Goal: Information Seeking & Learning: Learn about a topic

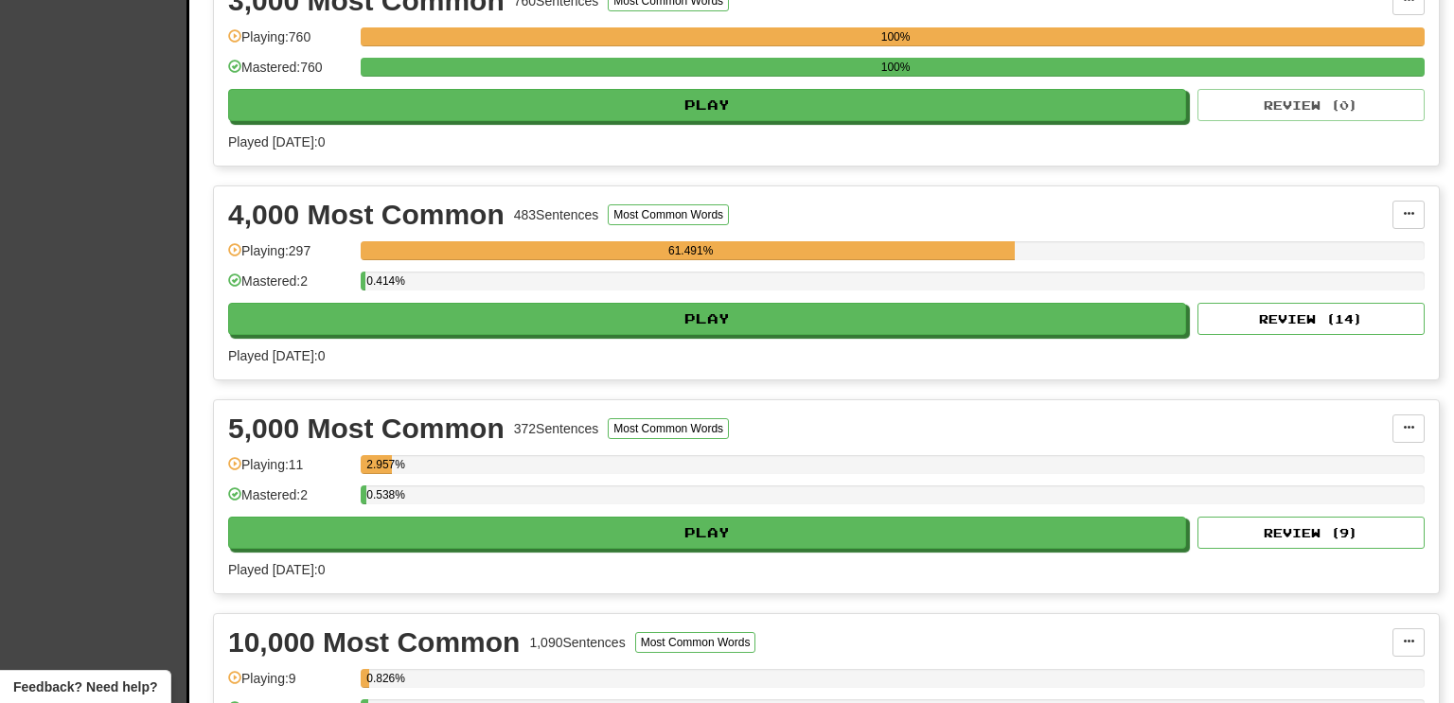
scroll to position [931, 0]
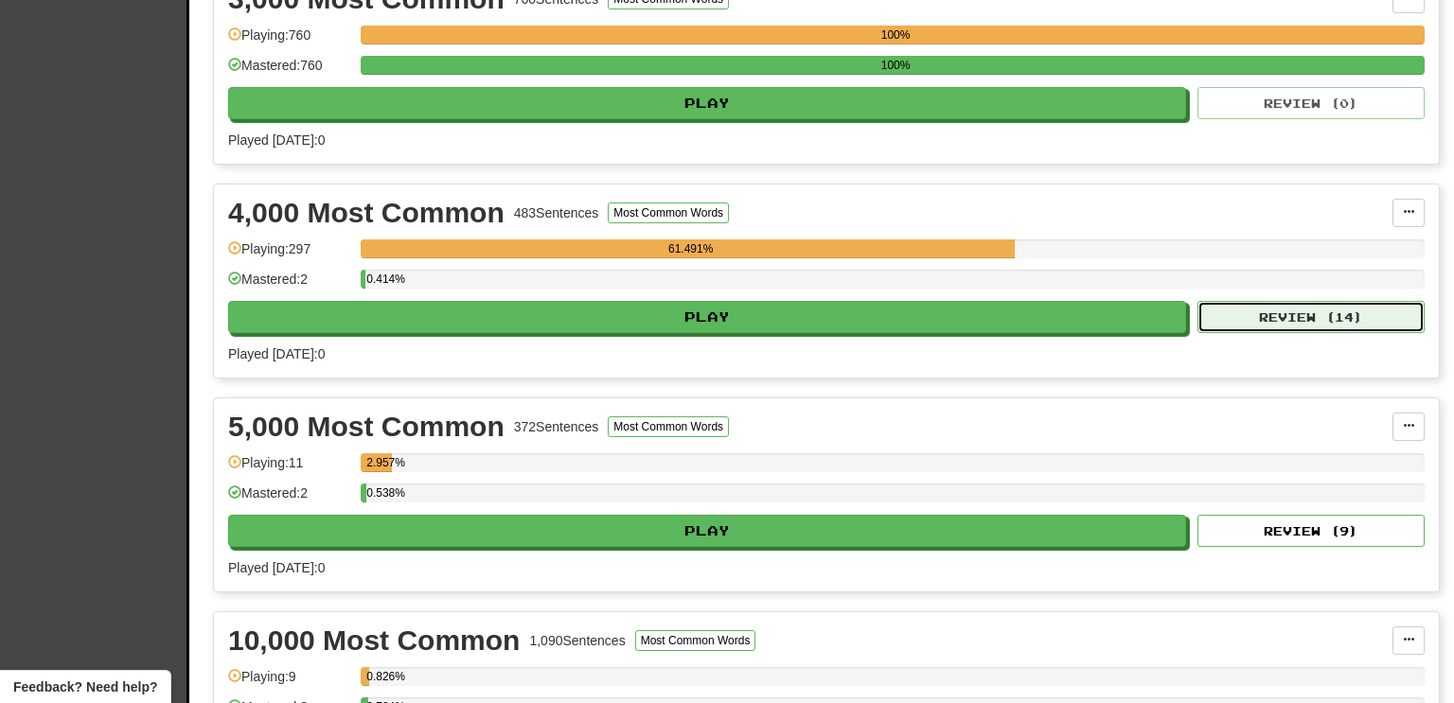
click at [1264, 310] on button "Review ( 14 )" at bounding box center [1310, 317] width 227 height 32
select select "**"
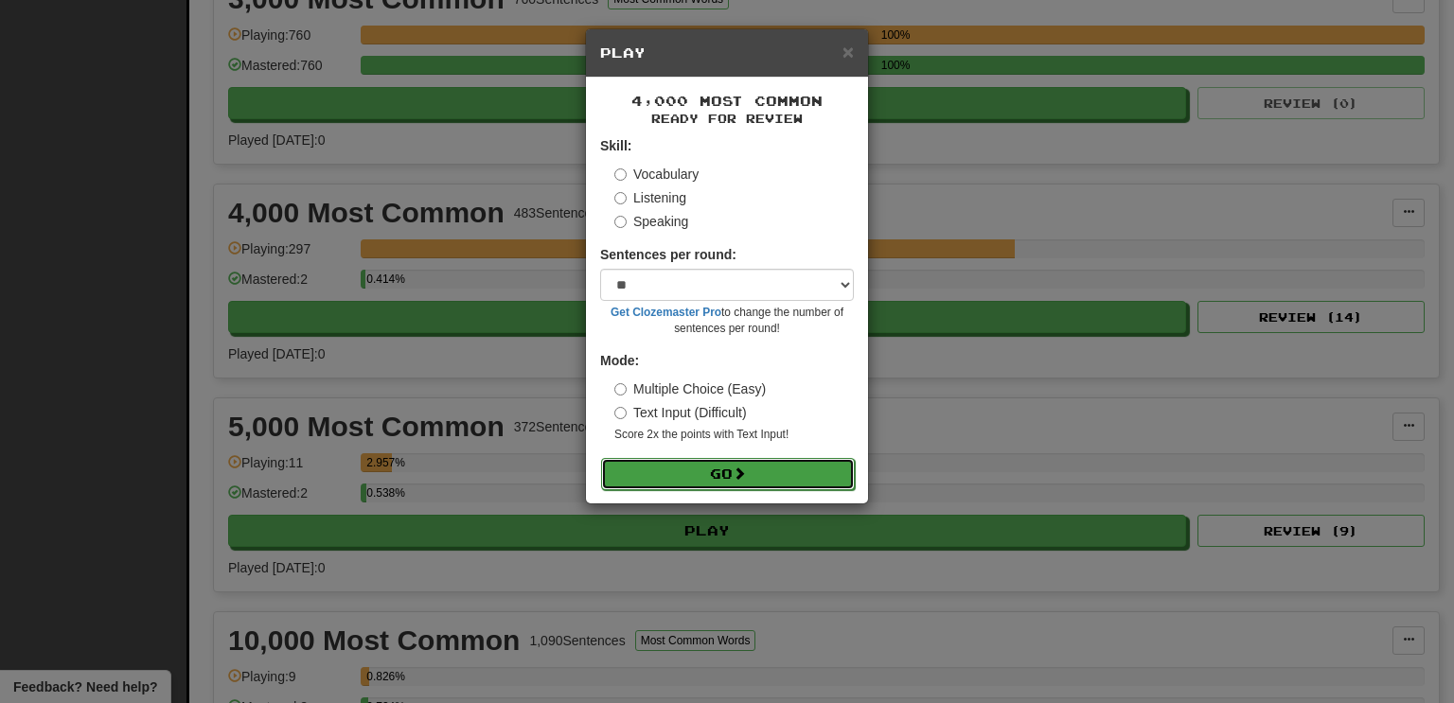
click at [733, 473] on button "Go" at bounding box center [728, 474] width 254 height 32
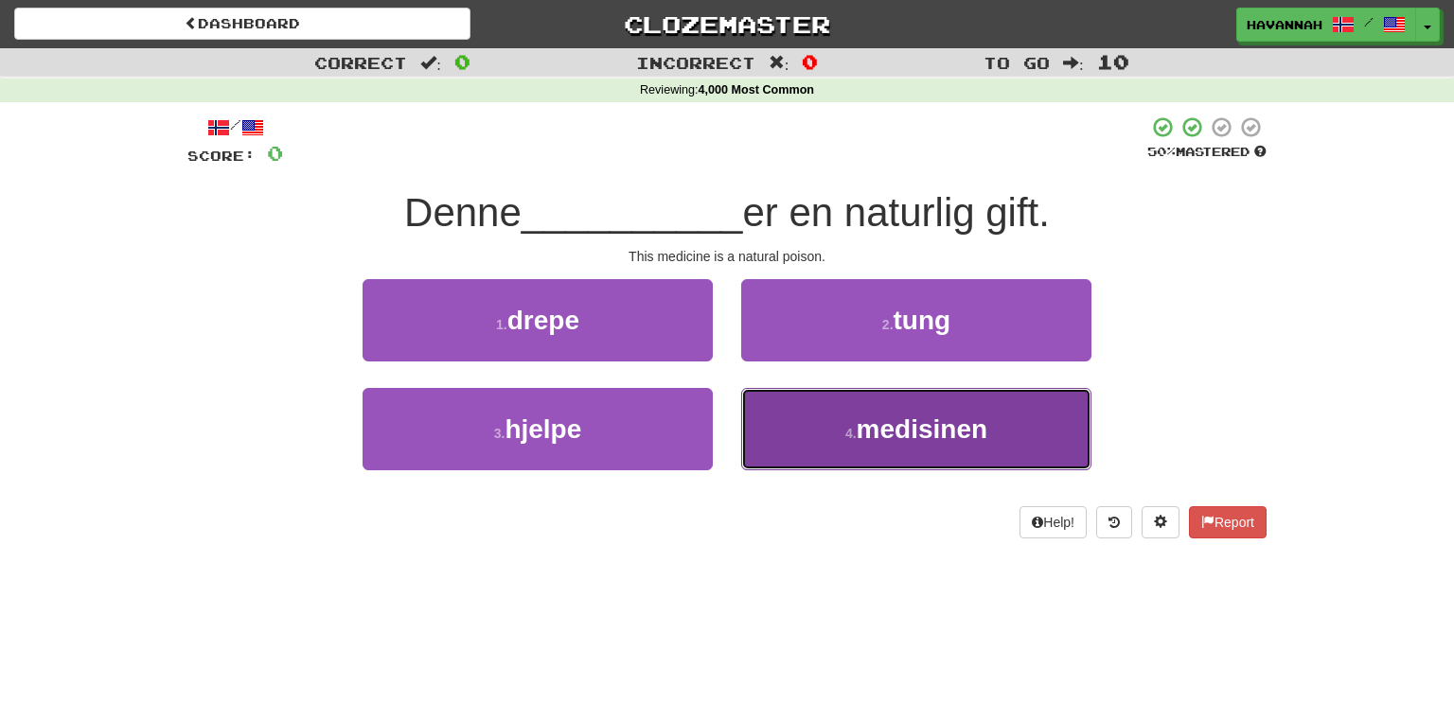
click at [817, 415] on button "4 . medisinen" at bounding box center [916, 429] width 350 height 82
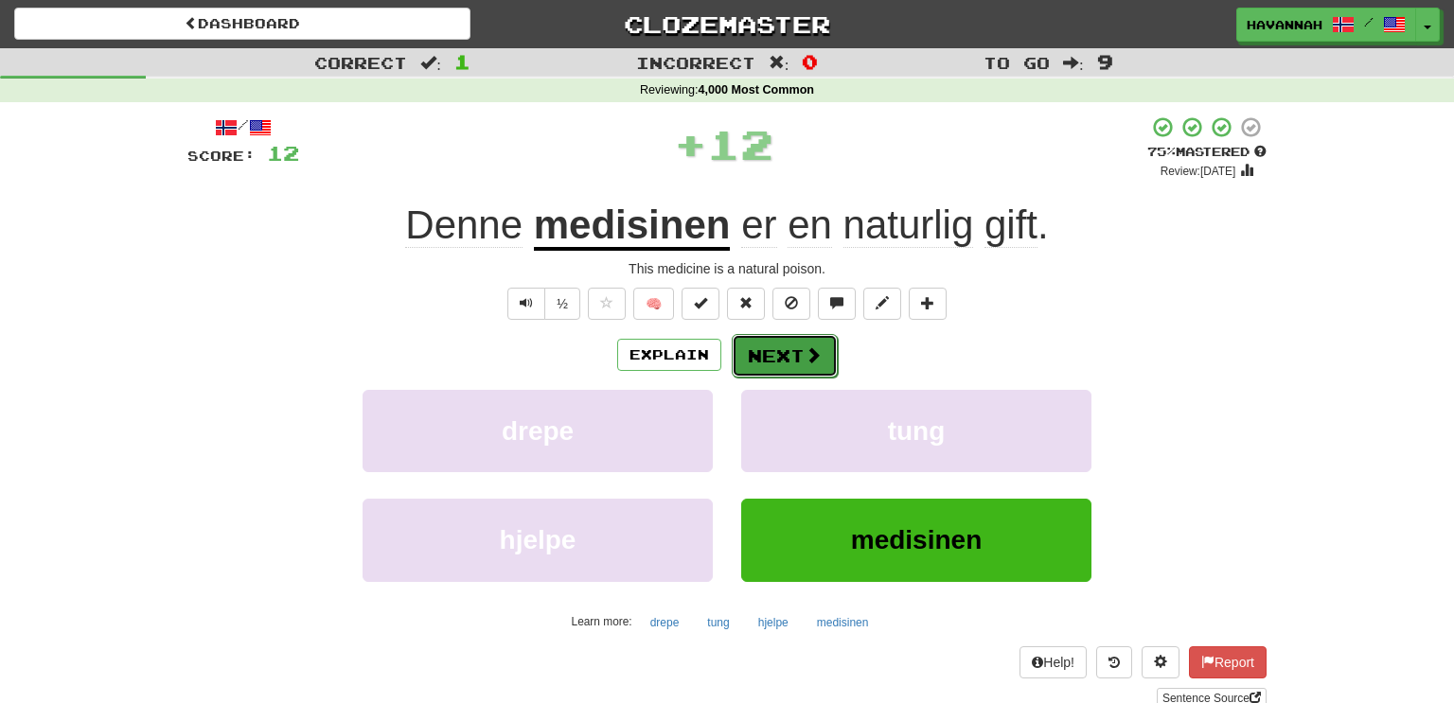
click at [788, 348] on button "Next" at bounding box center [785, 356] width 106 height 44
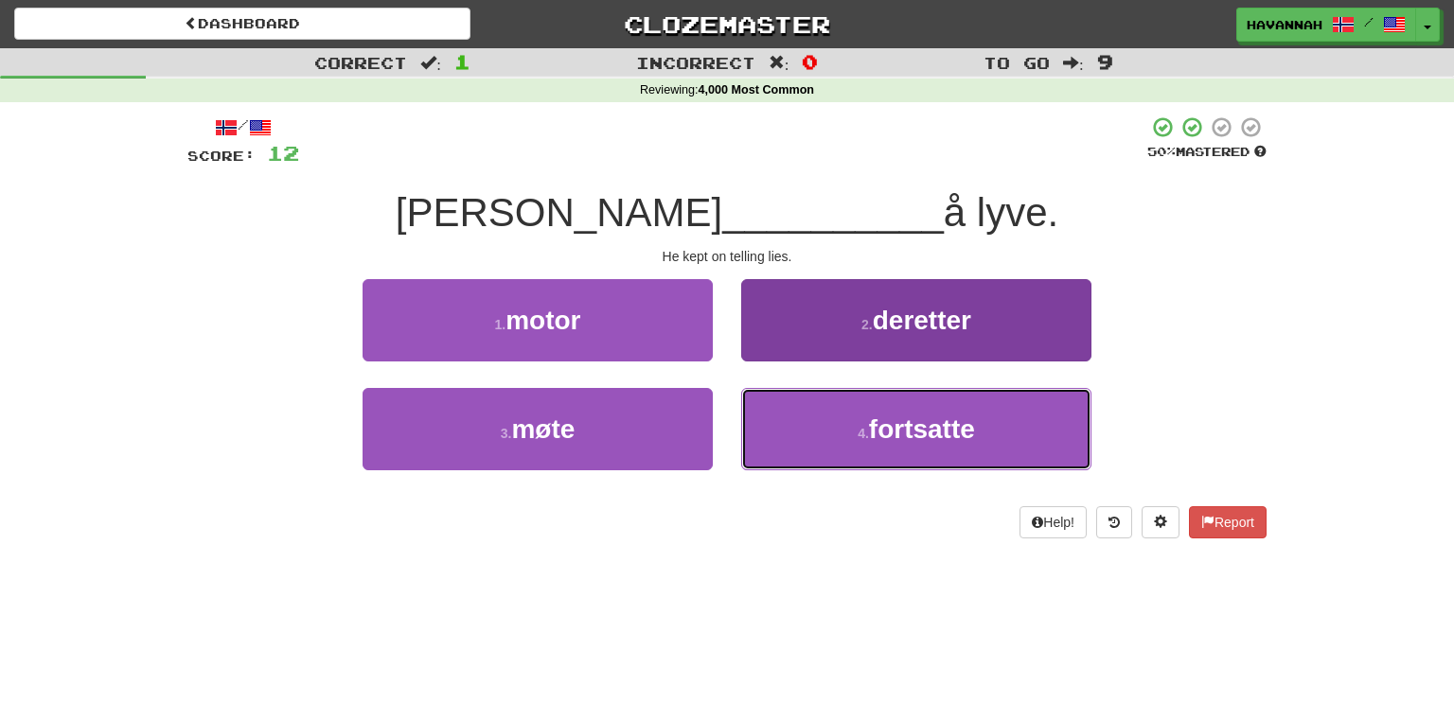
drag, startPoint x: 802, startPoint y: 426, endPoint x: 789, endPoint y: 422, distance: 13.8
click at [801, 426] on button "4 . fortsatte" at bounding box center [916, 429] width 350 height 82
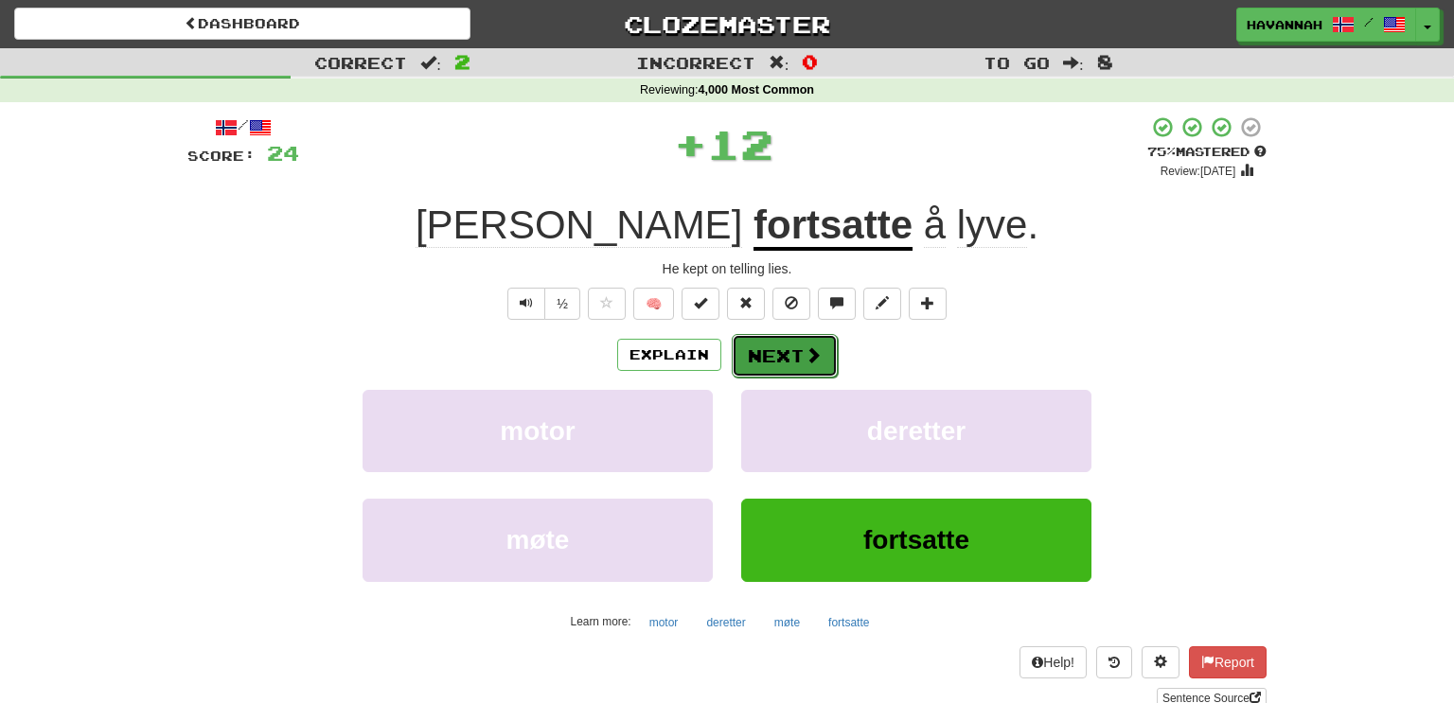
click at [768, 356] on button "Next" at bounding box center [785, 356] width 106 height 44
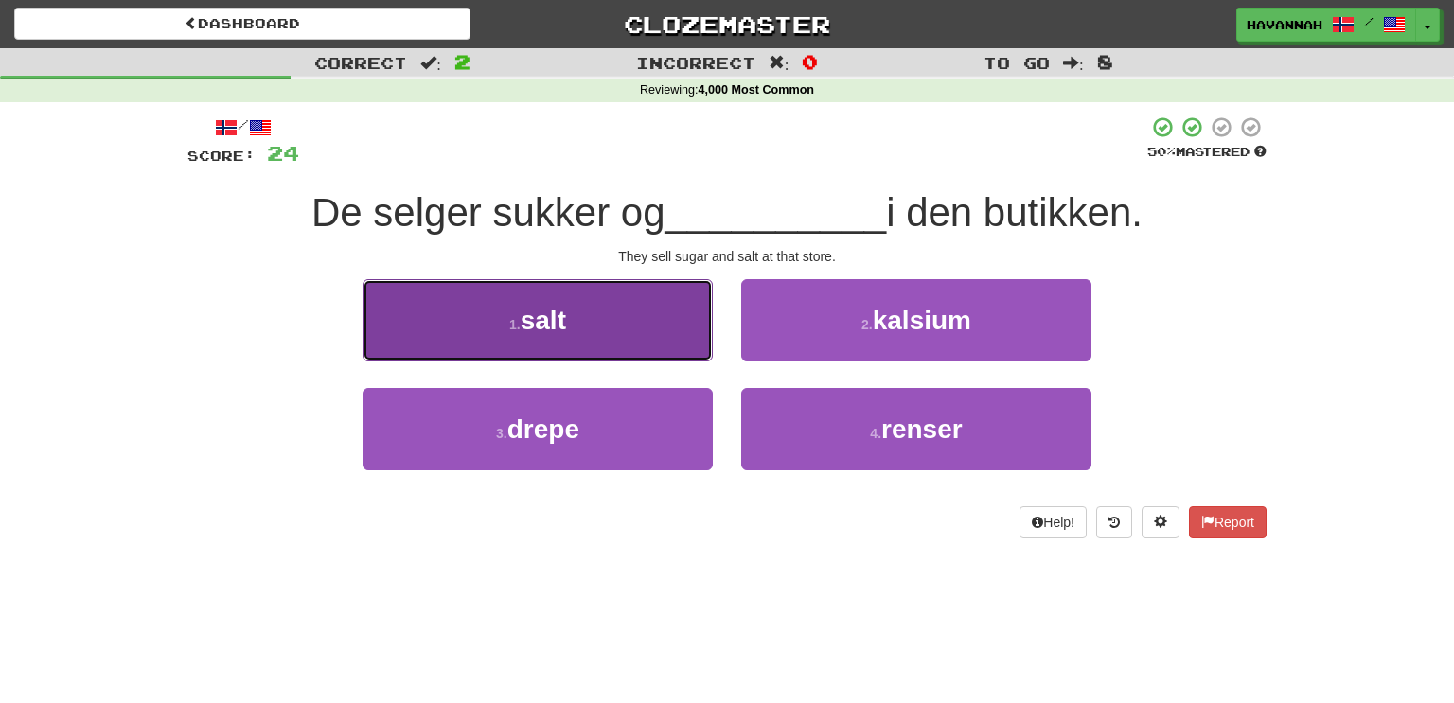
click at [562, 314] on span "salt" at bounding box center [543, 320] width 45 height 29
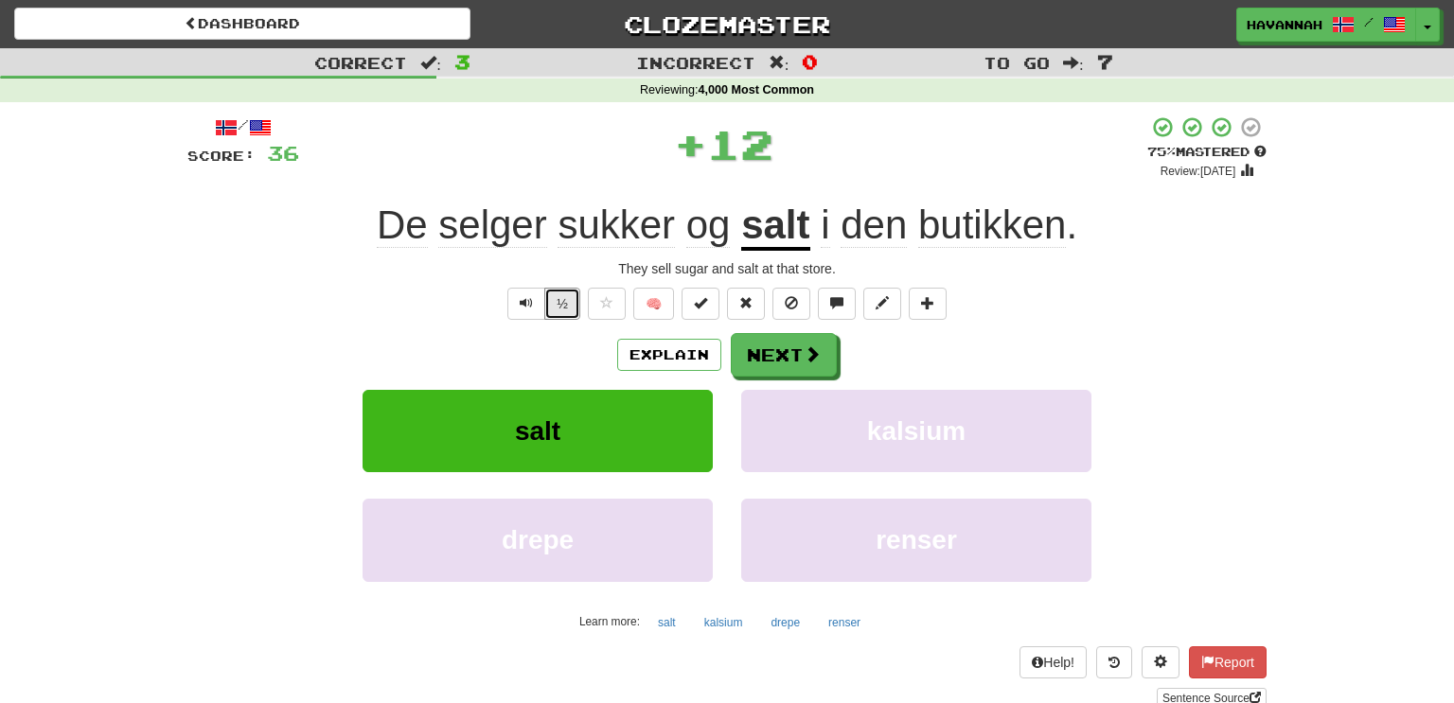
click at [562, 314] on button "½" at bounding box center [562, 304] width 36 height 32
click at [778, 352] on button "Next" at bounding box center [785, 356] width 106 height 44
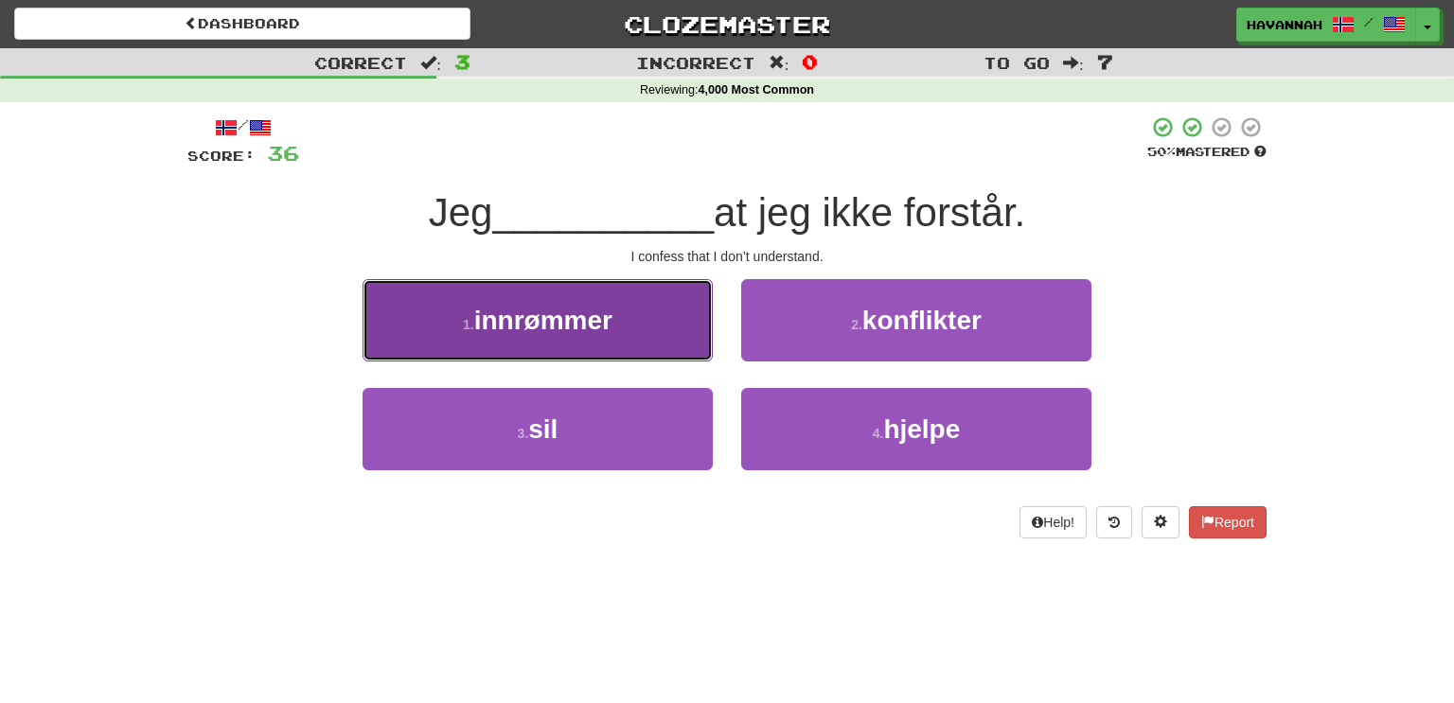
click at [647, 342] on button "1 . innrømmer" at bounding box center [538, 320] width 350 height 82
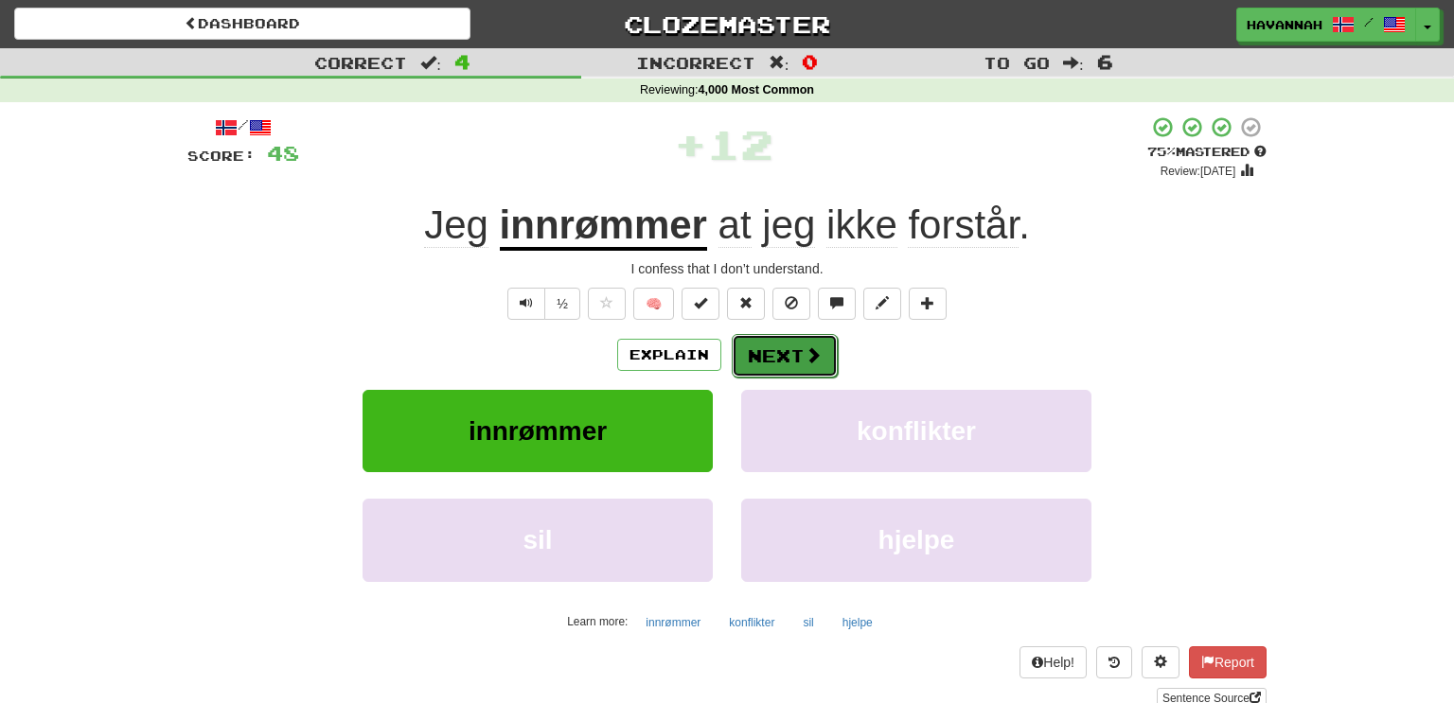
click at [764, 357] on button "Next" at bounding box center [785, 356] width 106 height 44
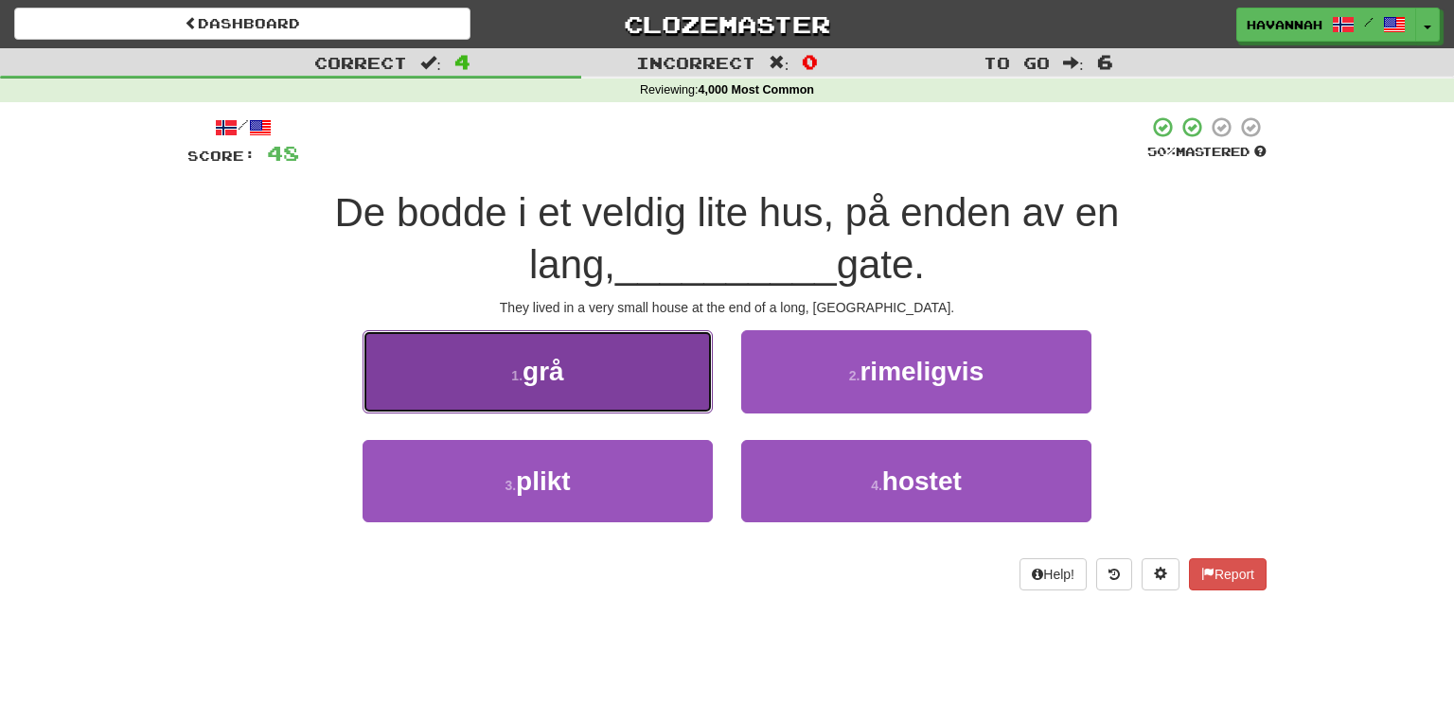
click at [667, 396] on button "1 . grå" at bounding box center [538, 371] width 350 height 82
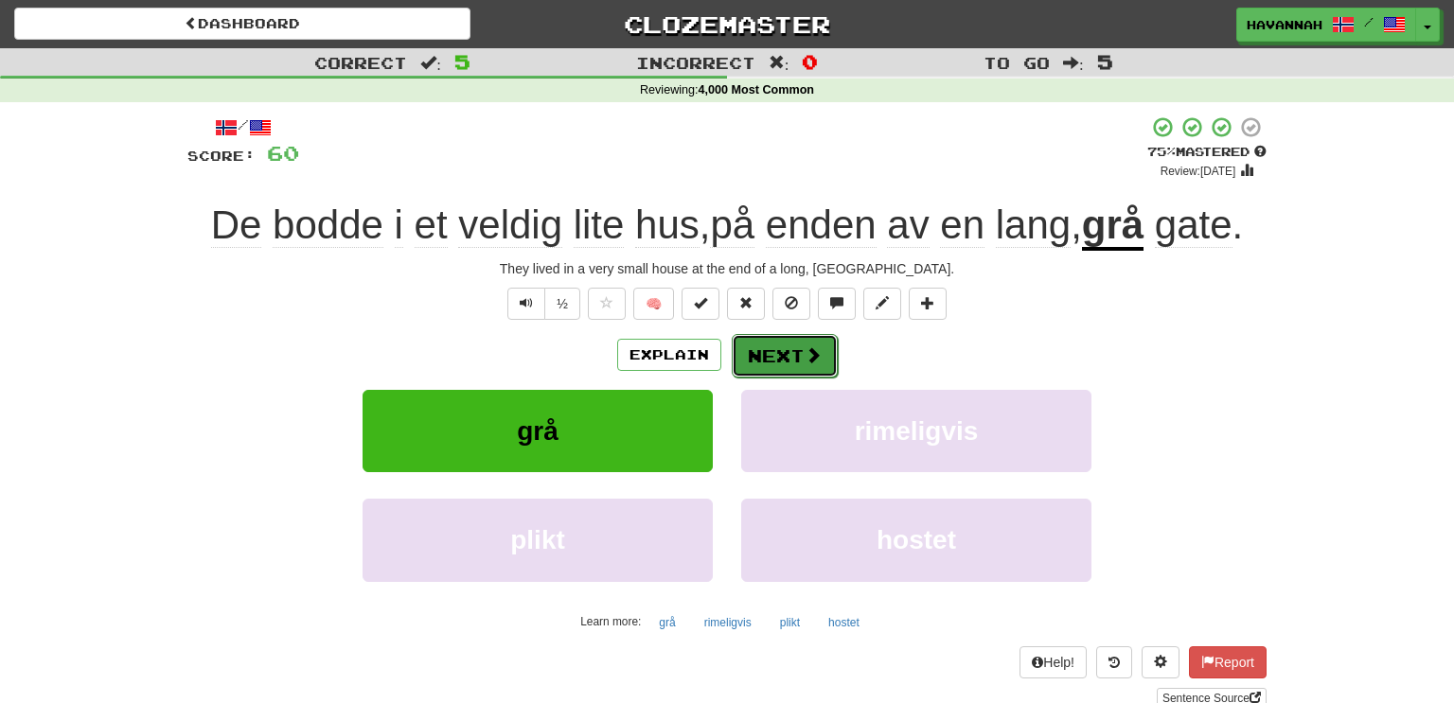
click at [789, 356] on button "Next" at bounding box center [785, 356] width 106 height 44
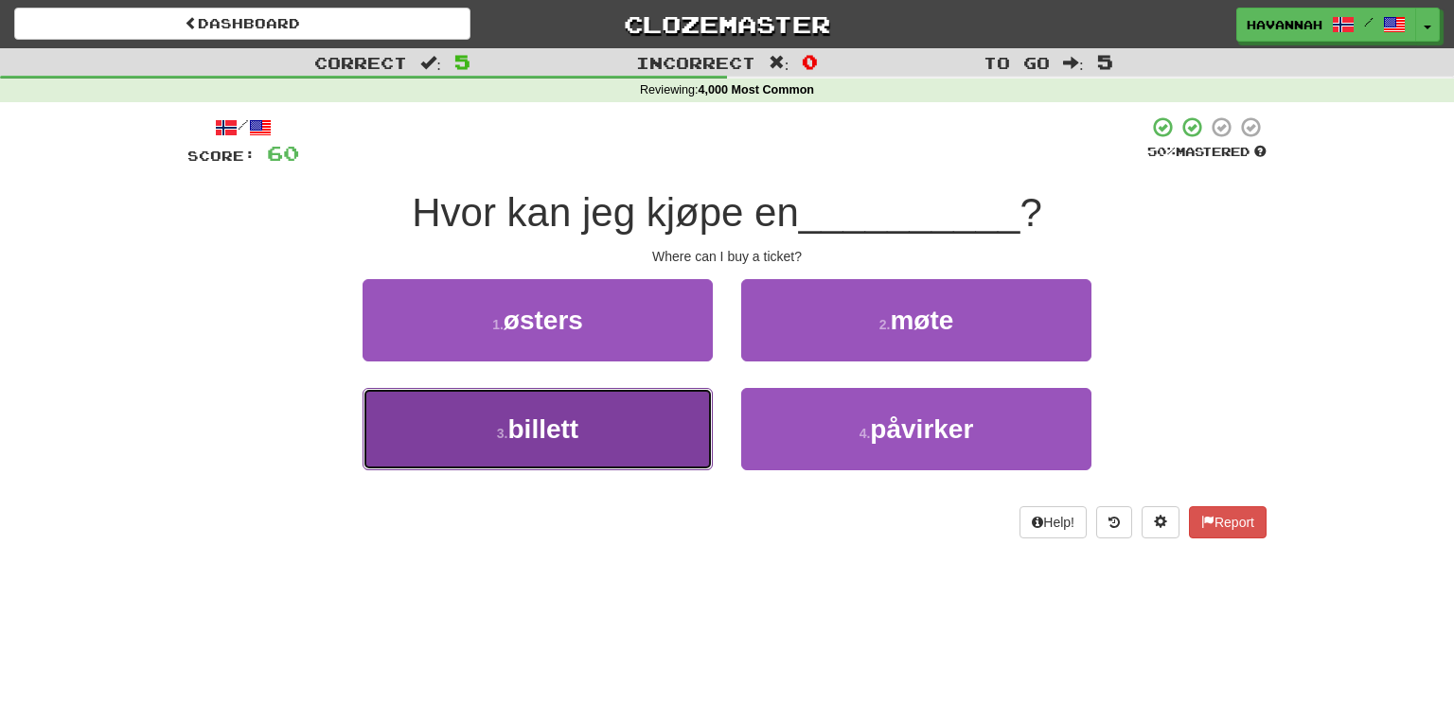
click at [698, 419] on button "3 . billett" at bounding box center [538, 429] width 350 height 82
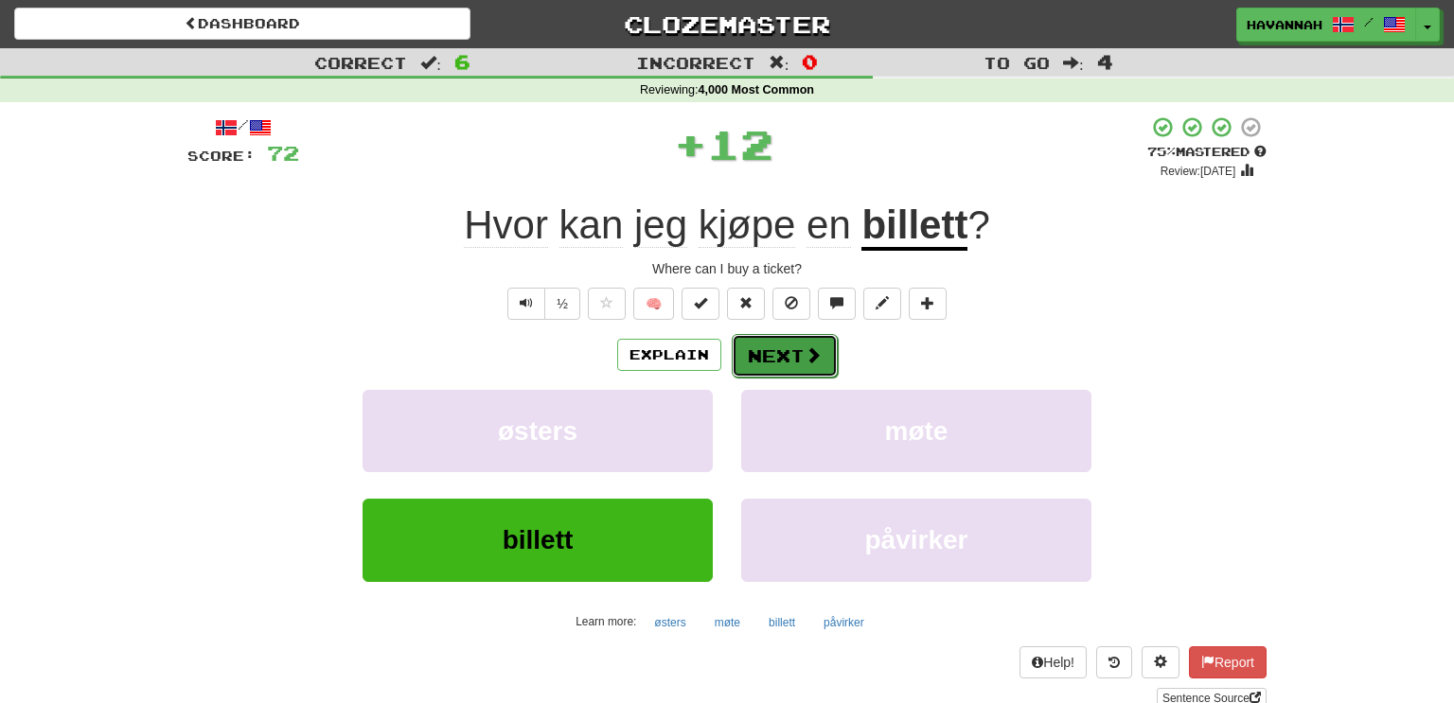
click at [786, 345] on button "Next" at bounding box center [785, 356] width 106 height 44
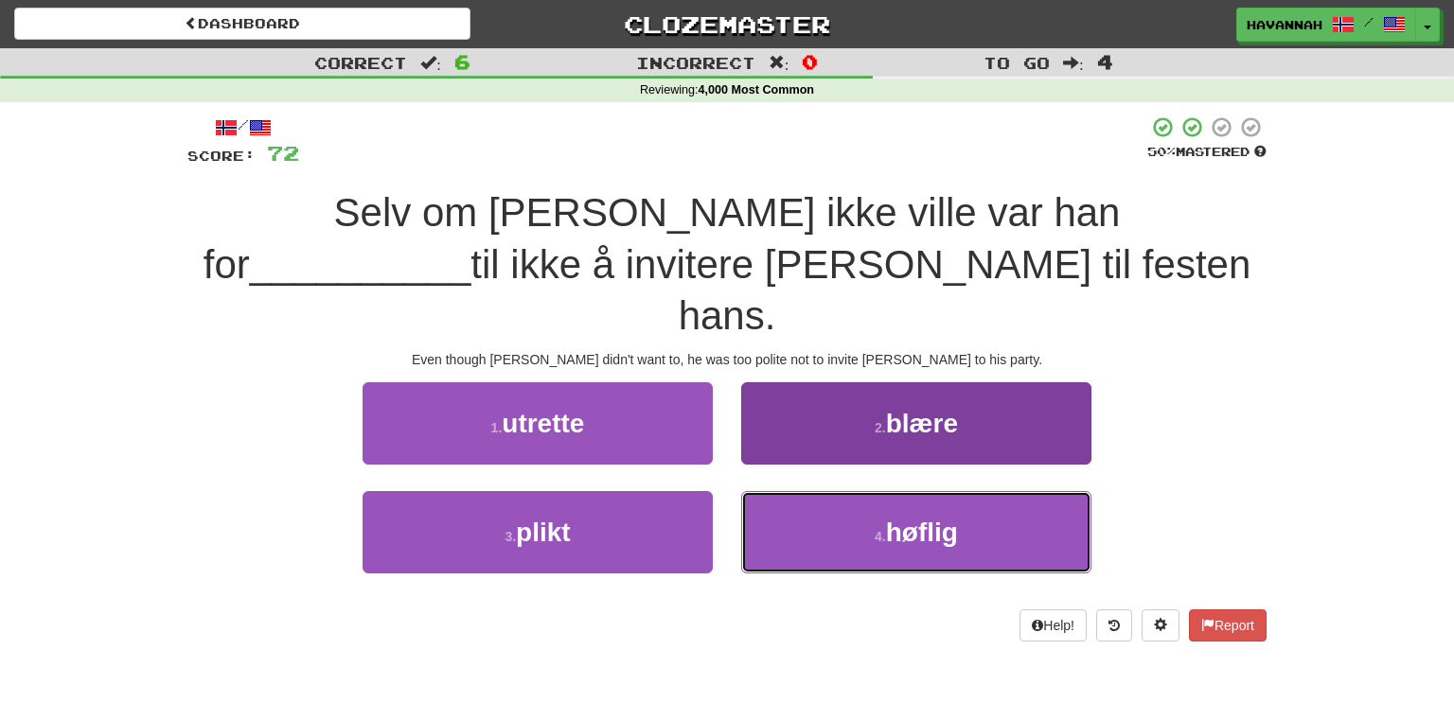
drag, startPoint x: 873, startPoint y: 489, endPoint x: 850, endPoint y: 484, distance: 23.4
click at [875, 529] on small "4 ." at bounding box center [880, 536] width 11 height 15
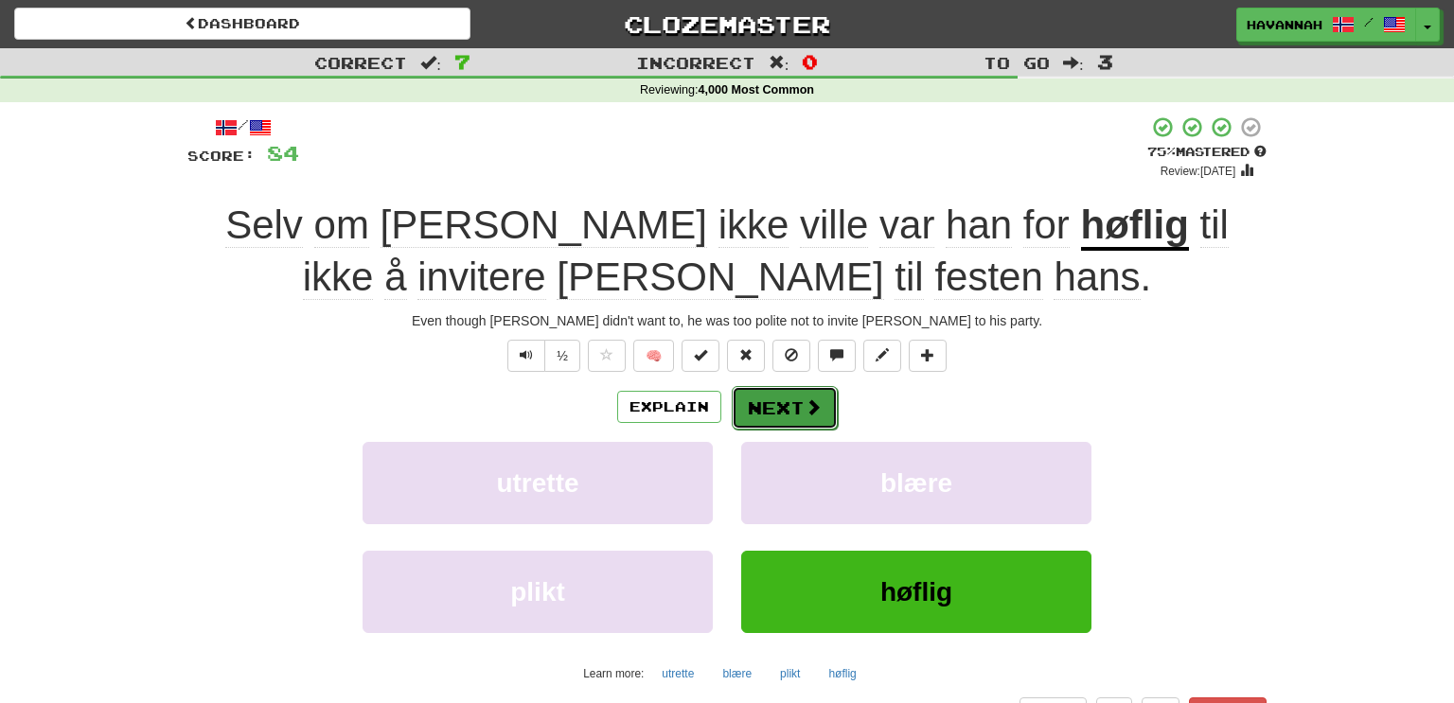
click at [797, 396] on button "Next" at bounding box center [785, 408] width 106 height 44
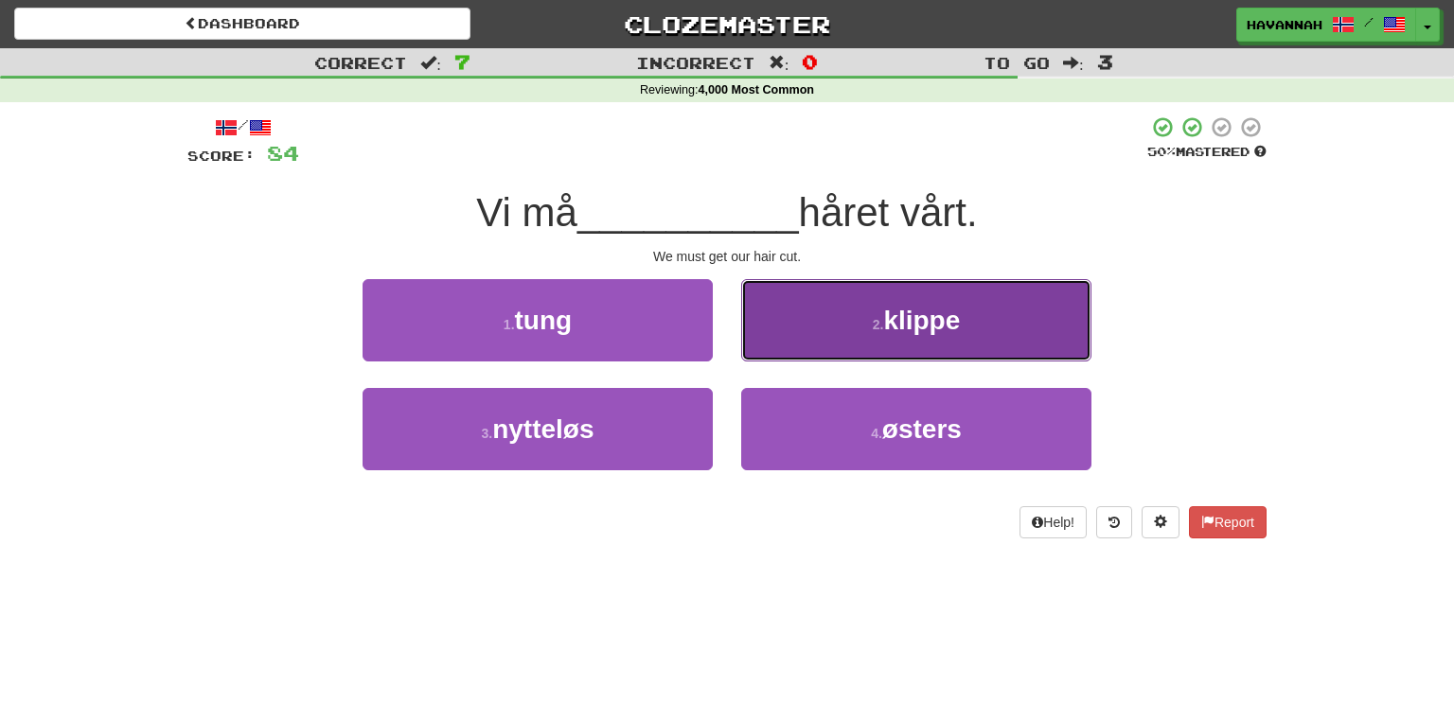
click at [837, 331] on button "2 . klippe" at bounding box center [916, 320] width 350 height 82
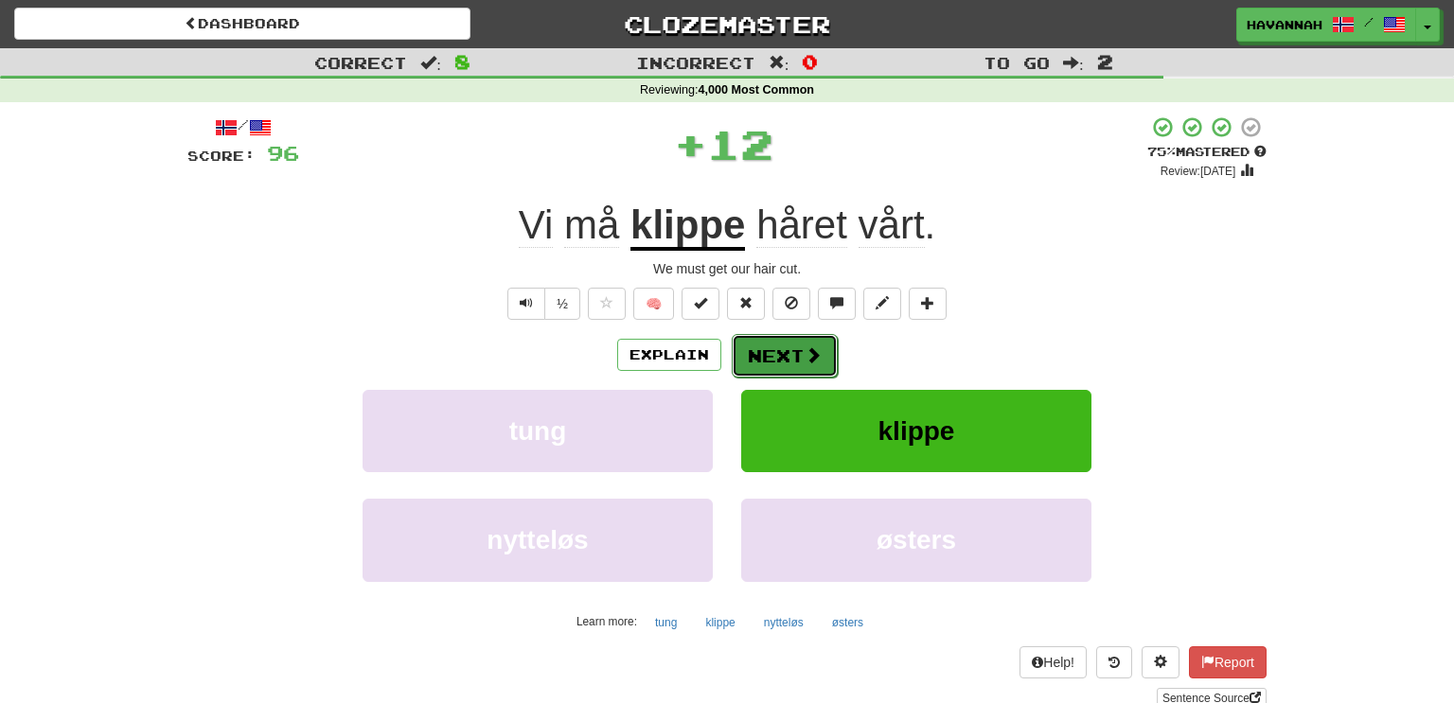
click at [783, 352] on button "Next" at bounding box center [785, 356] width 106 height 44
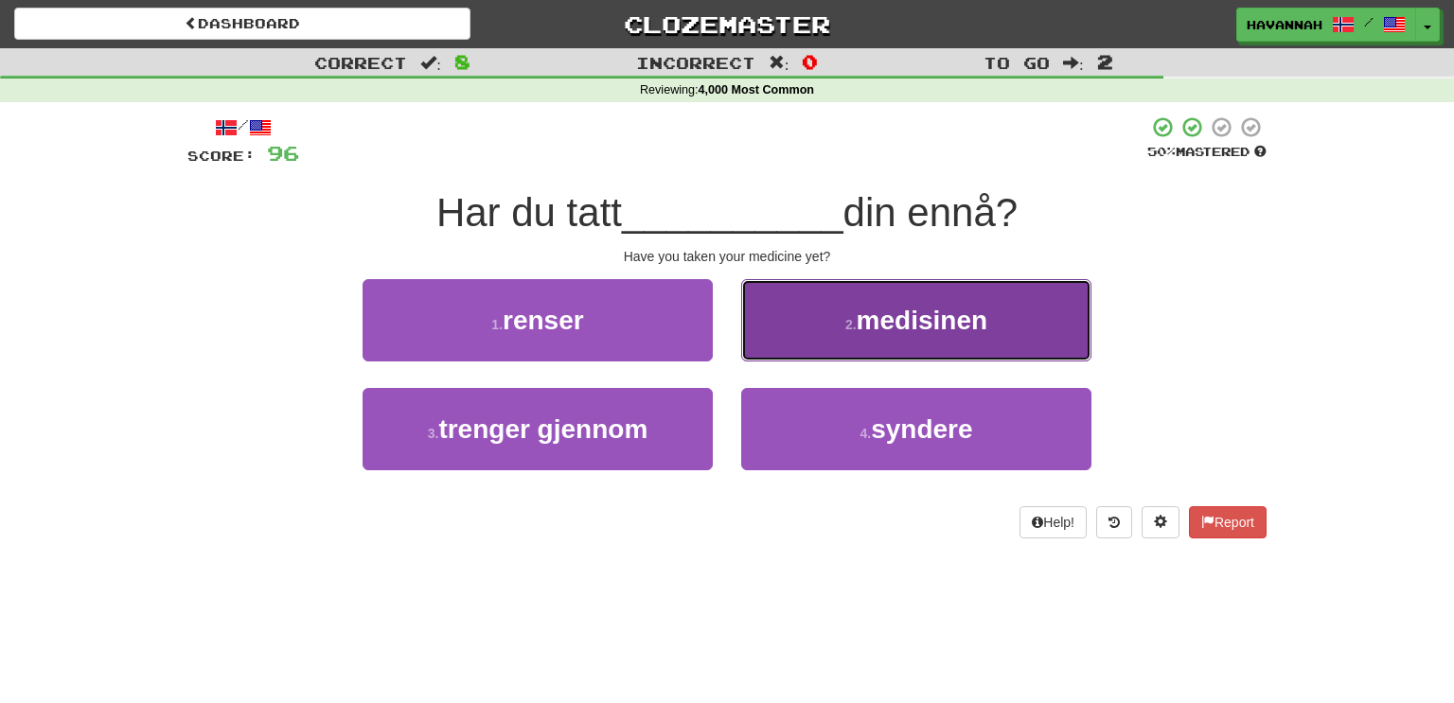
click at [811, 327] on button "2 . medisinen" at bounding box center [916, 320] width 350 height 82
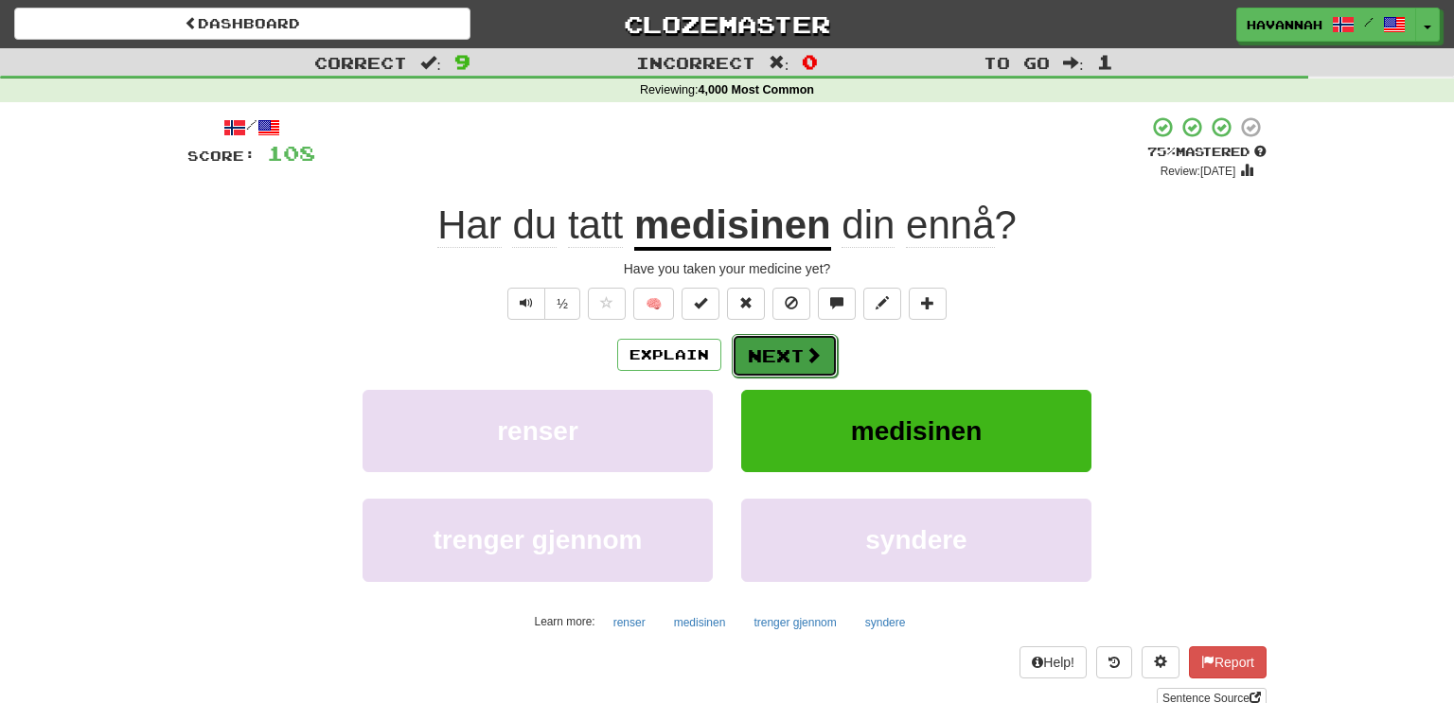
click at [790, 354] on button "Next" at bounding box center [785, 356] width 106 height 44
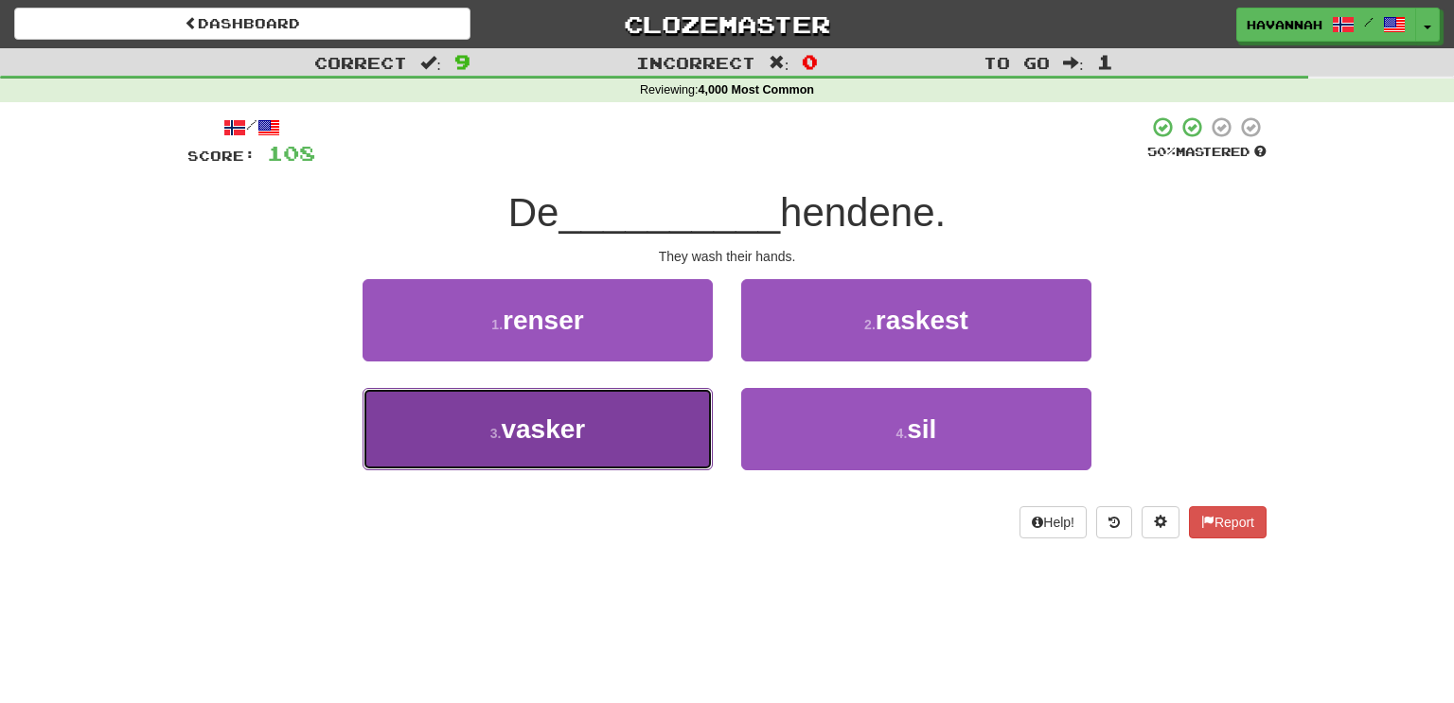
click at [651, 432] on button "3 . vasker" at bounding box center [538, 429] width 350 height 82
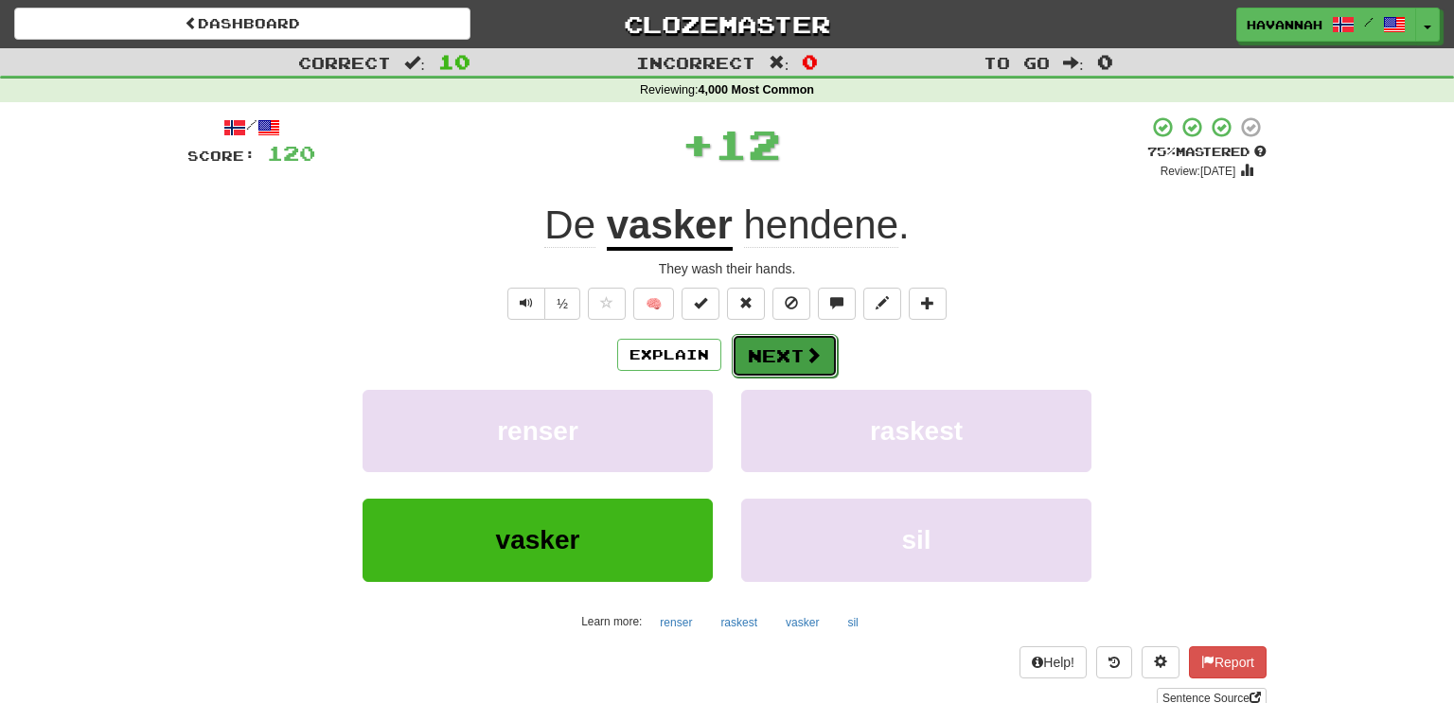
click at [778, 352] on button "Next" at bounding box center [785, 356] width 106 height 44
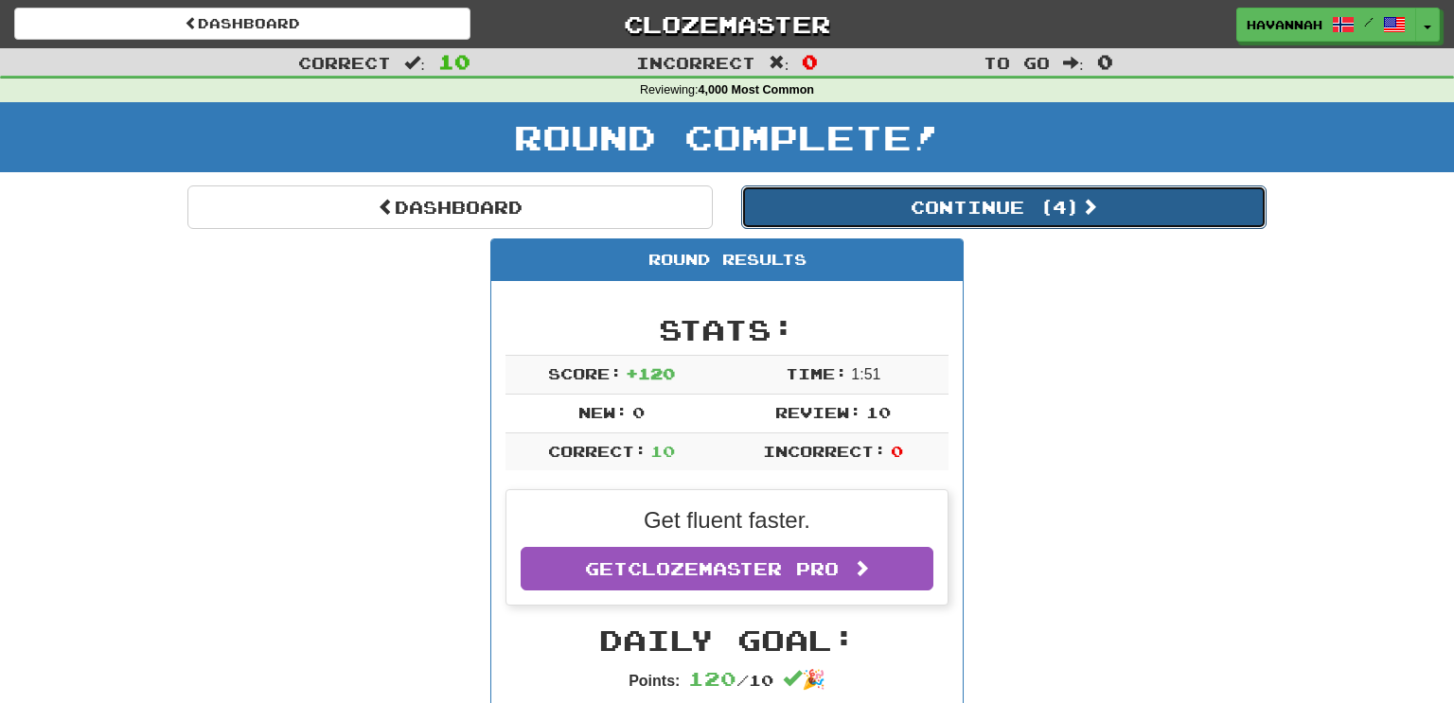
click at [899, 202] on button "Continue ( 4 )" at bounding box center [1003, 208] width 525 height 44
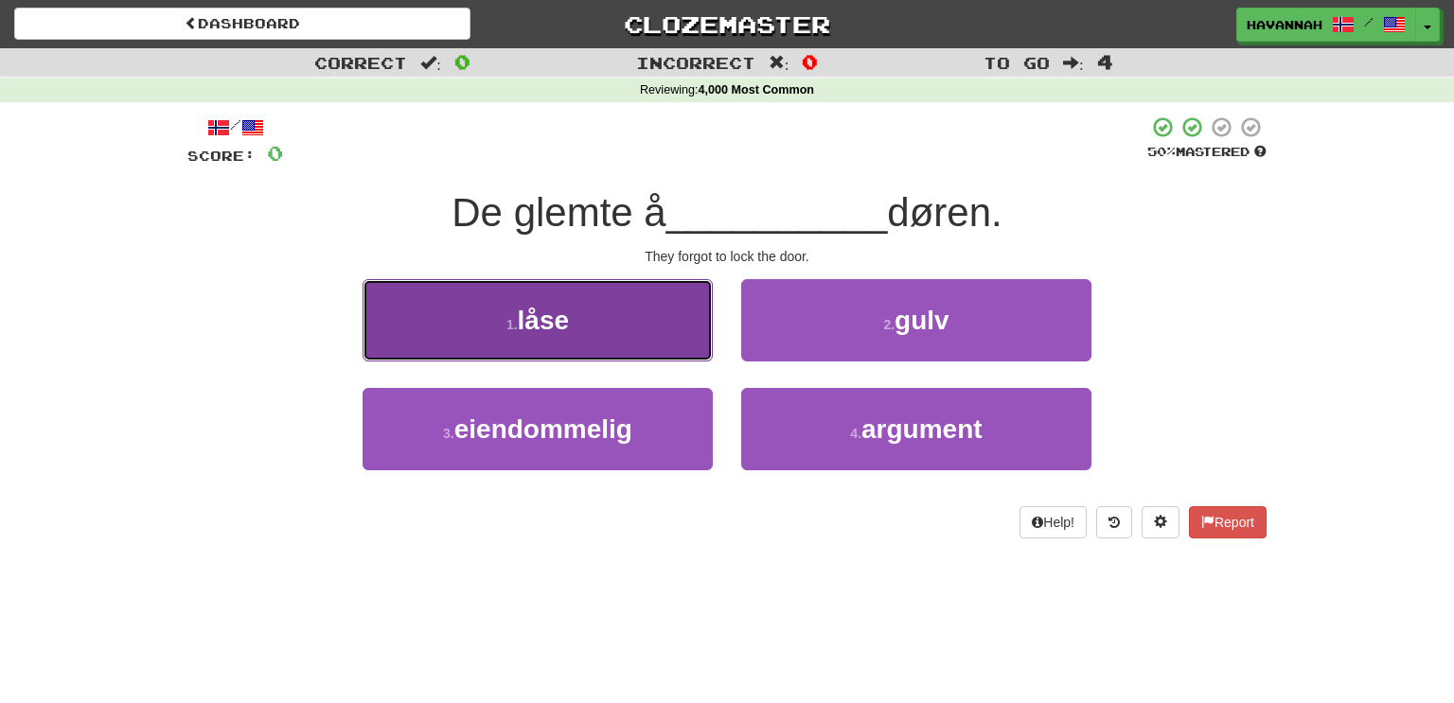
click at [680, 338] on button "1 . låse" at bounding box center [538, 320] width 350 height 82
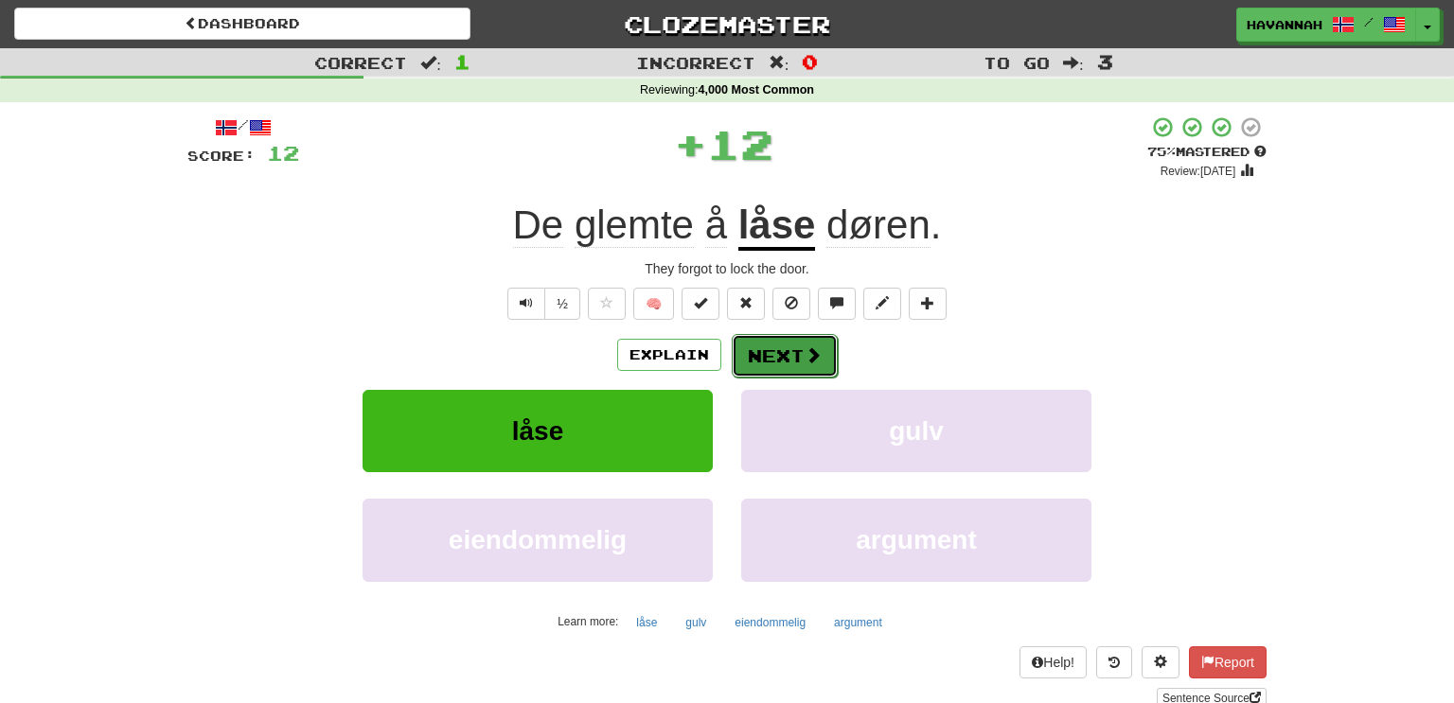
click at [774, 346] on button "Next" at bounding box center [785, 356] width 106 height 44
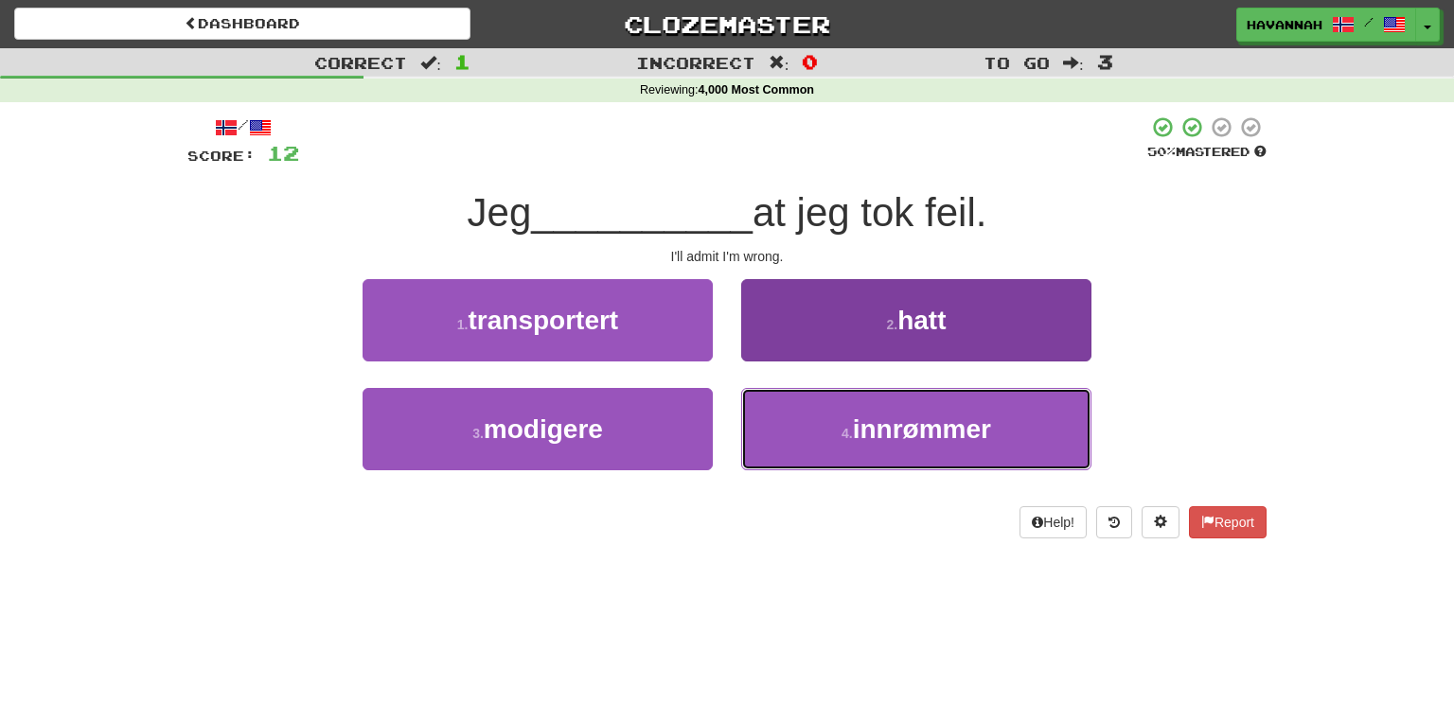
click at [829, 411] on button "4 . innrømmer" at bounding box center [916, 429] width 350 height 82
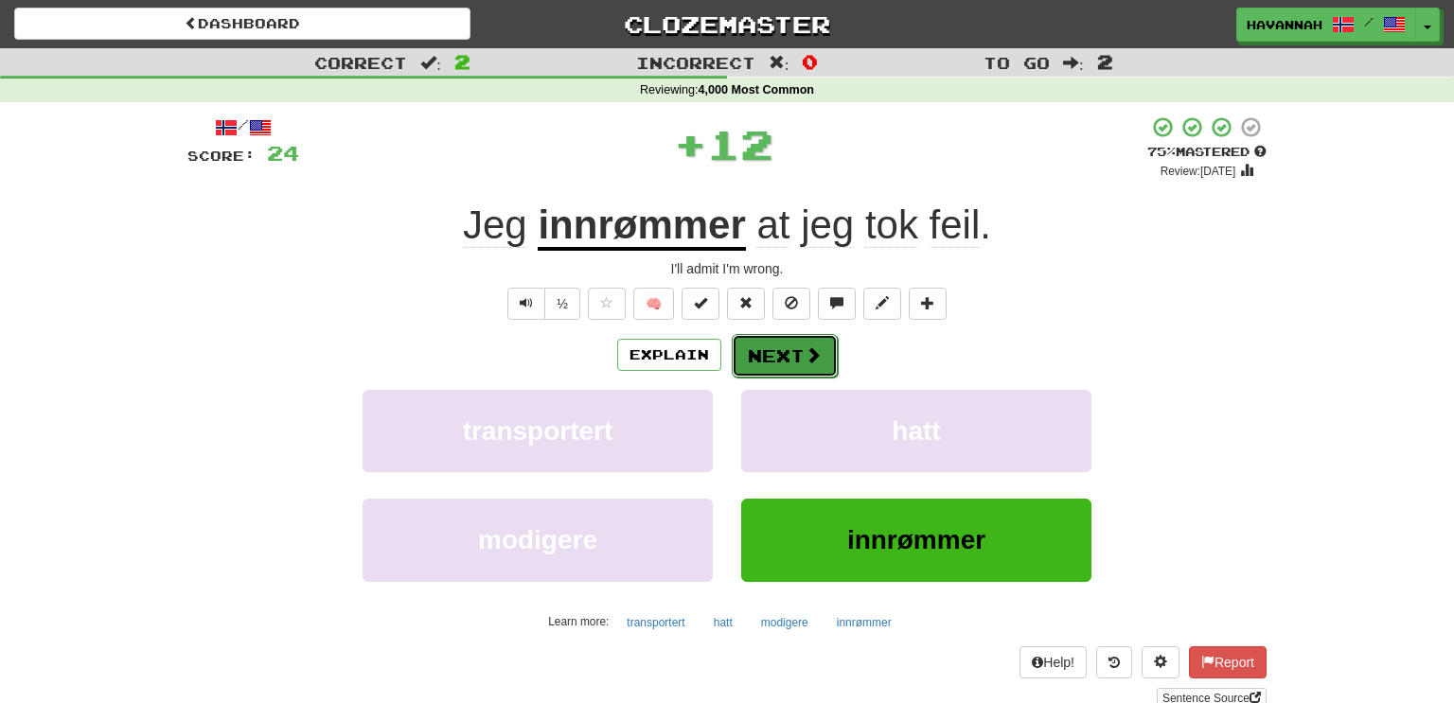
click at [753, 352] on button "Next" at bounding box center [785, 356] width 106 height 44
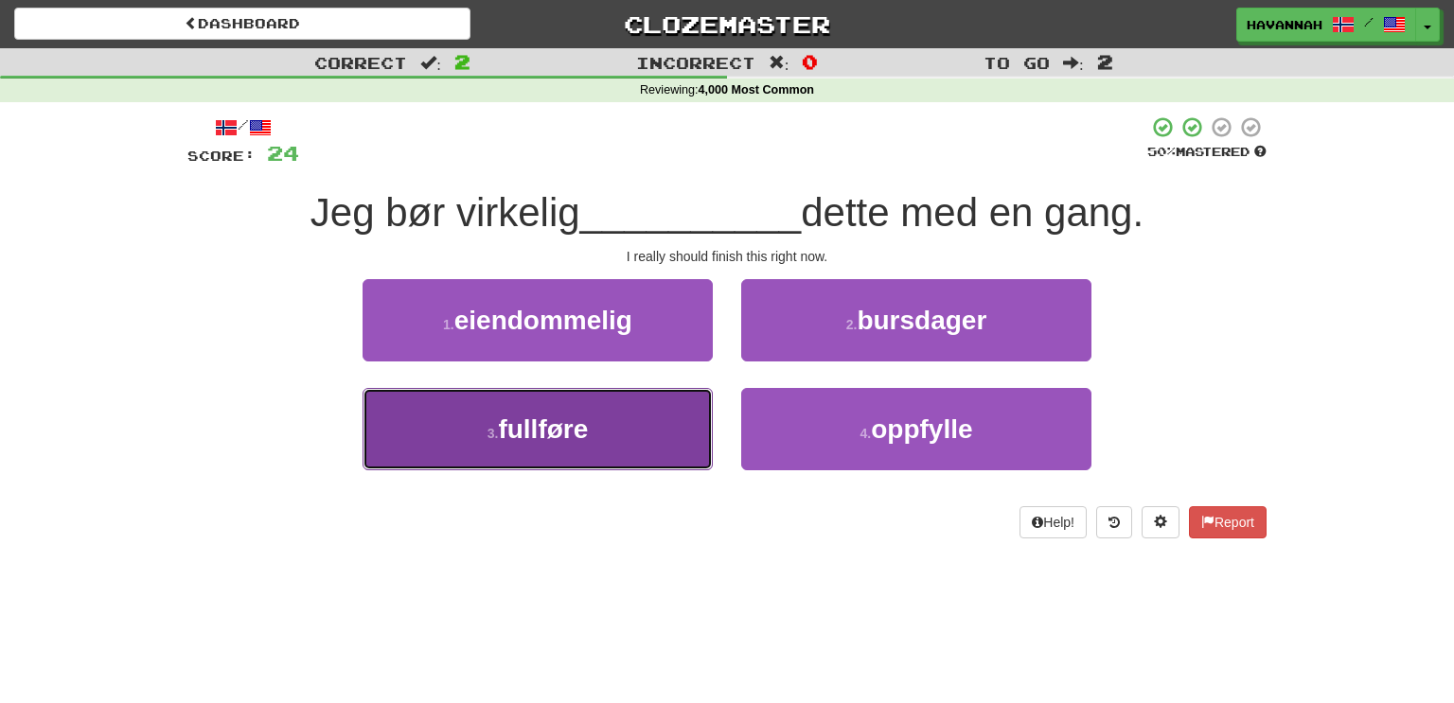
click at [666, 437] on button "3 . fullføre" at bounding box center [538, 429] width 350 height 82
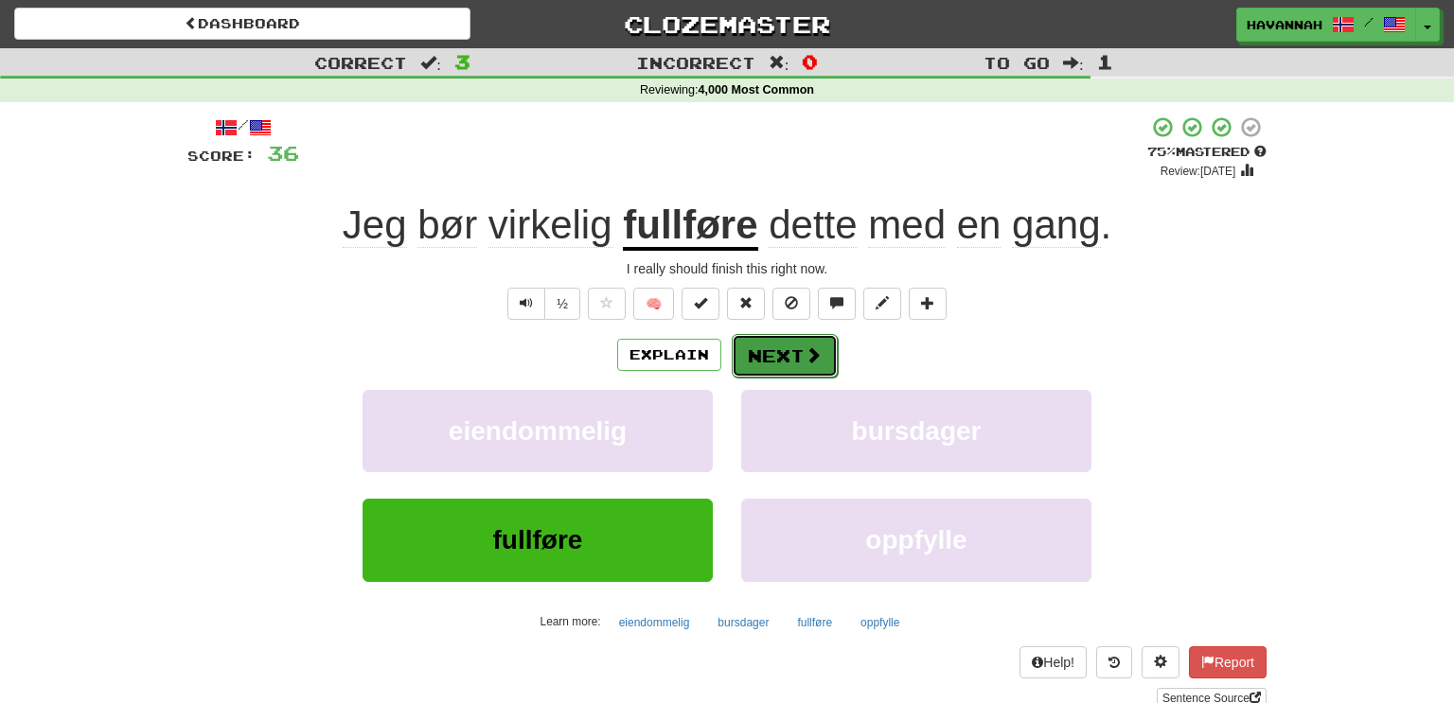
click at [781, 357] on button "Next" at bounding box center [785, 356] width 106 height 44
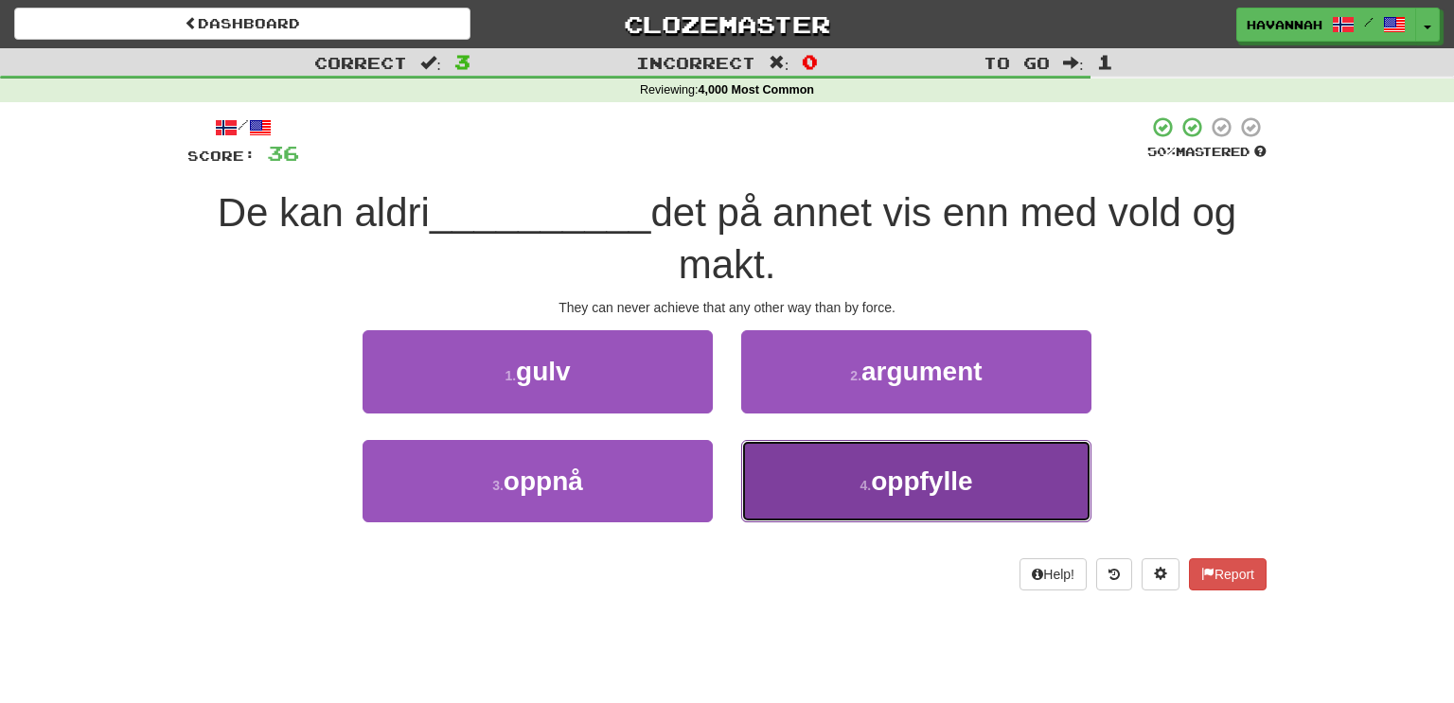
click at [804, 475] on button "4 . oppfylle" at bounding box center [916, 481] width 350 height 82
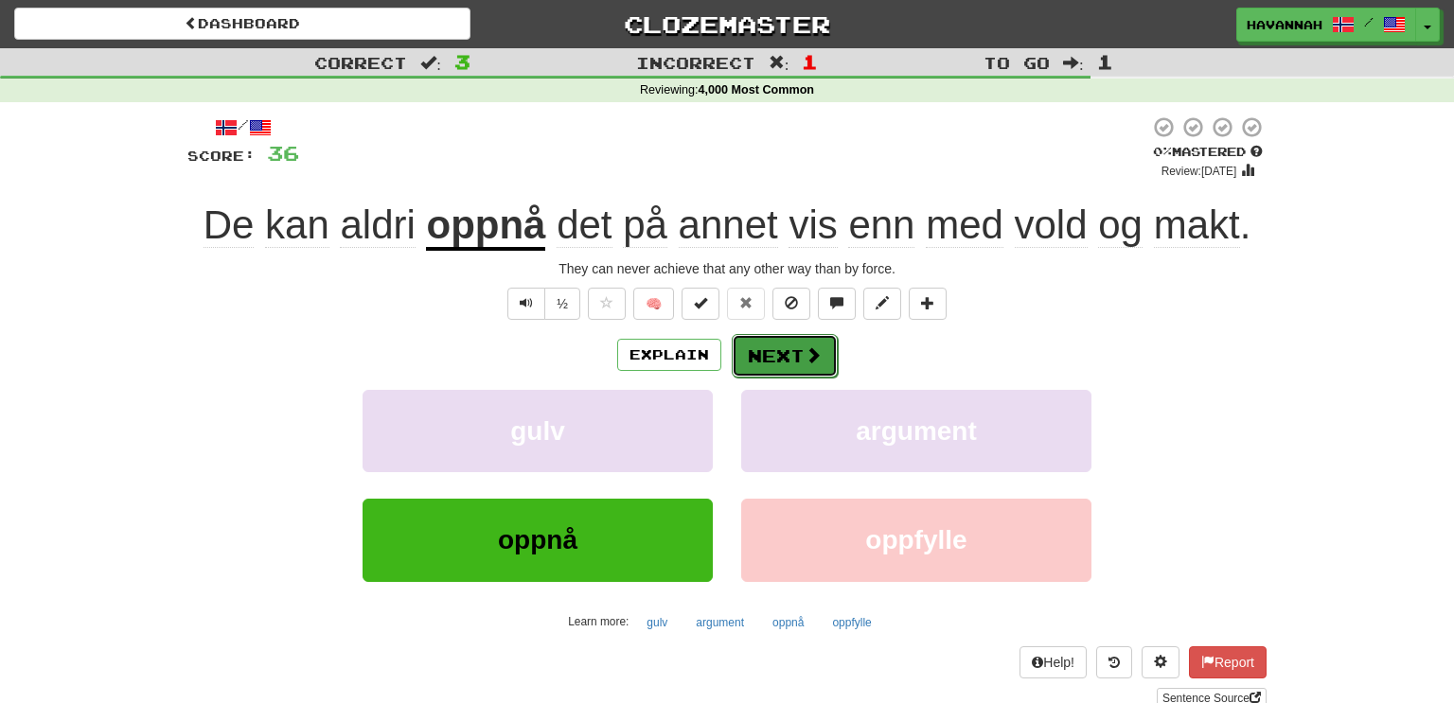
click at [779, 350] on button "Next" at bounding box center [785, 356] width 106 height 44
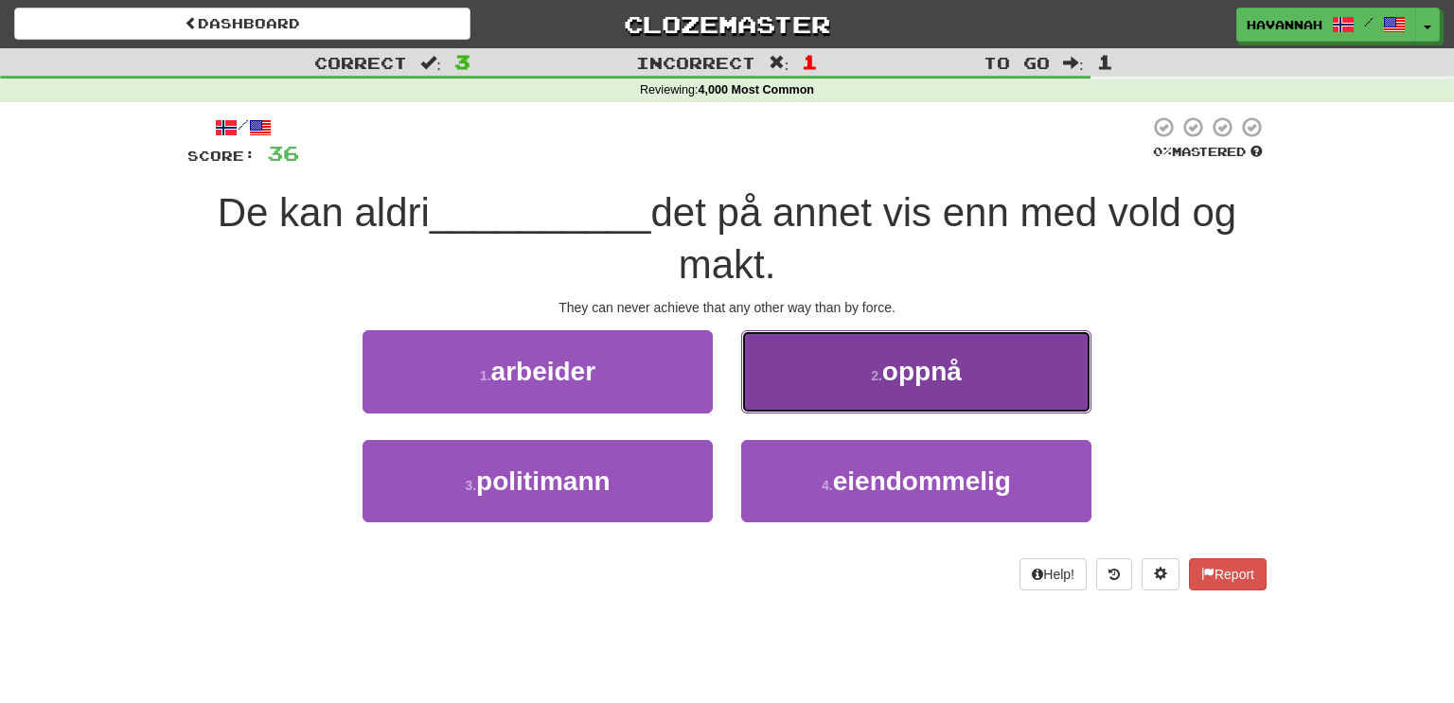
click at [841, 379] on button "2 . oppnå" at bounding box center [916, 371] width 350 height 82
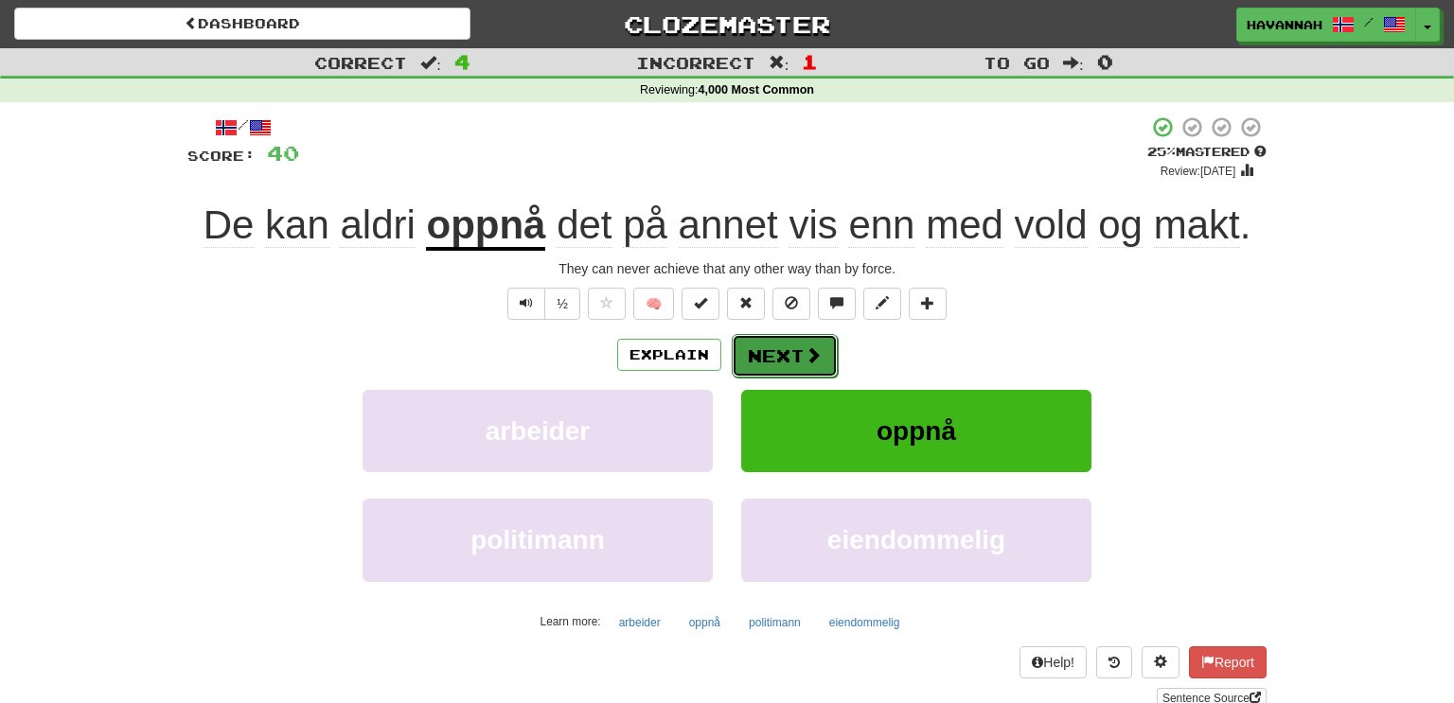
click at [796, 348] on button "Next" at bounding box center [785, 356] width 106 height 44
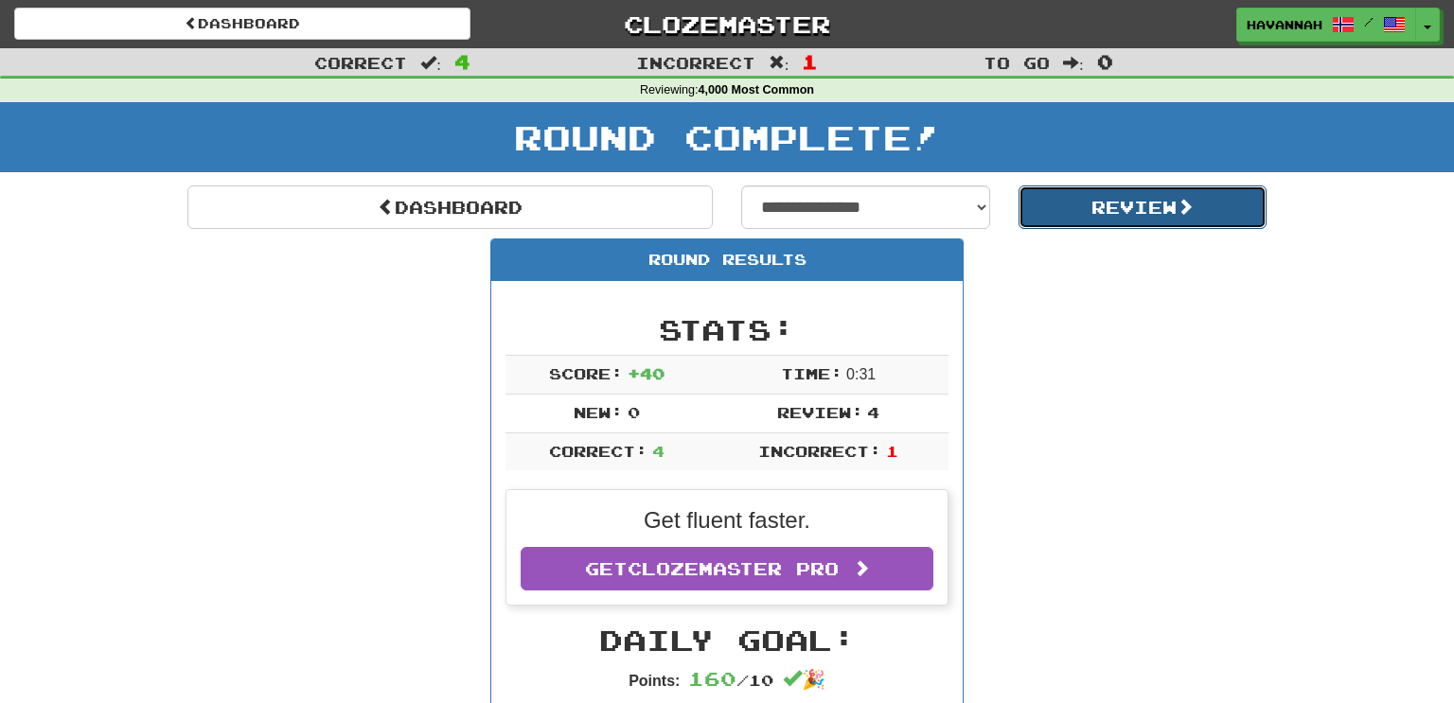
click at [1130, 211] on button "Review" at bounding box center [1143, 208] width 249 height 44
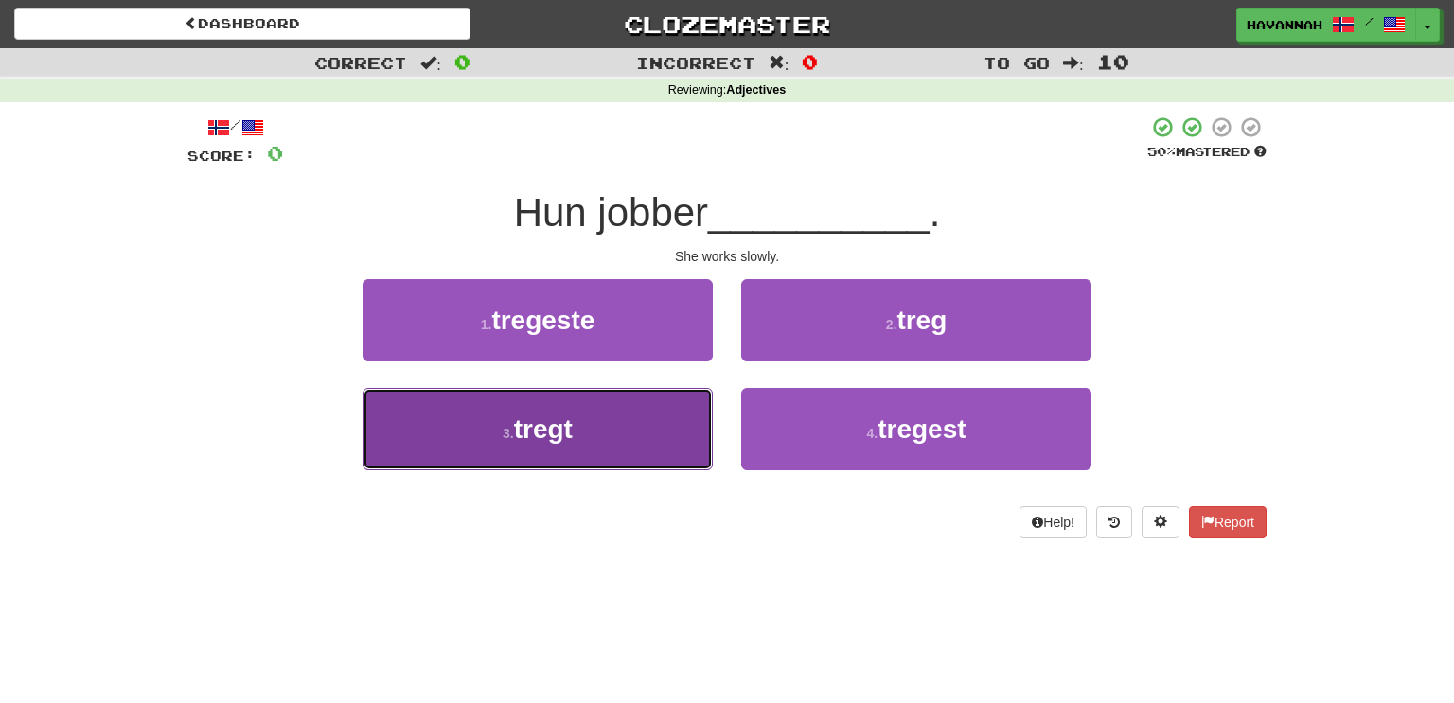
click at [687, 421] on button "3 . tregt" at bounding box center [538, 429] width 350 height 82
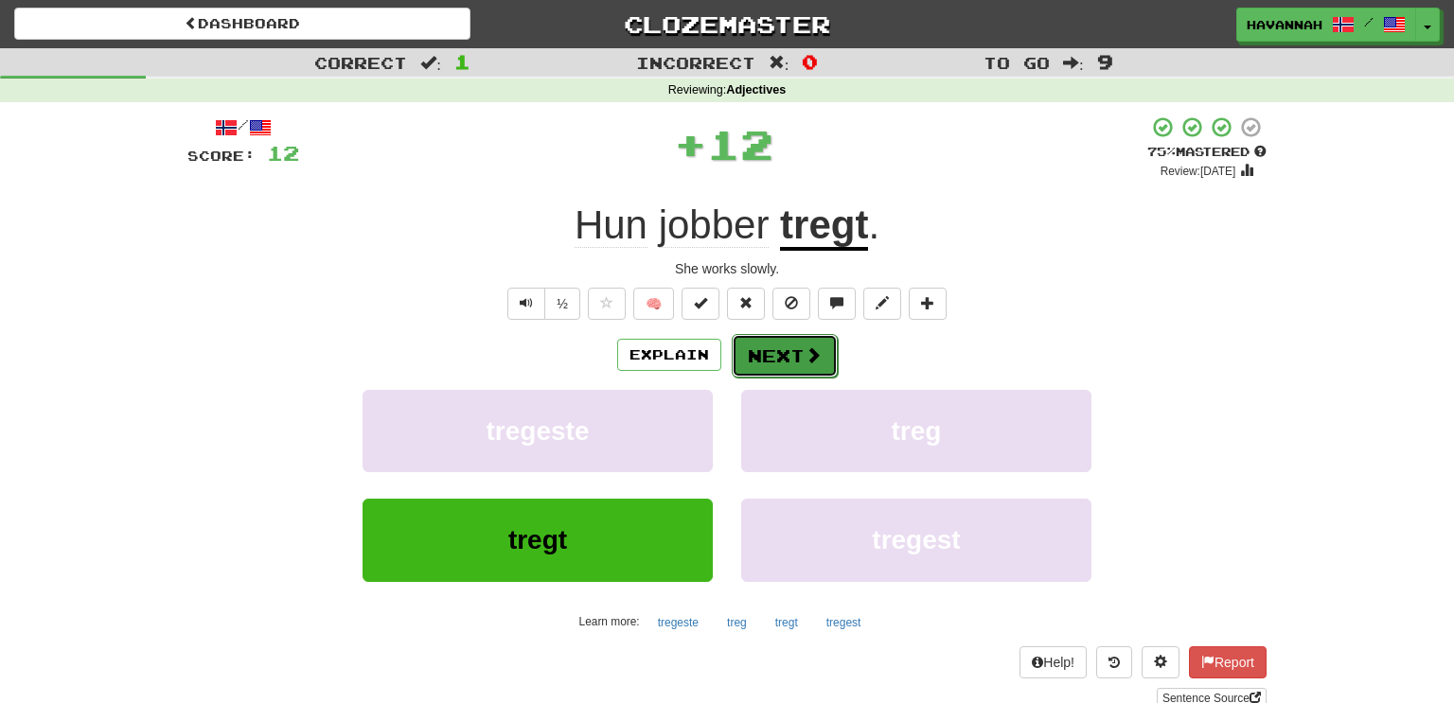
click at [785, 346] on button "Next" at bounding box center [785, 356] width 106 height 44
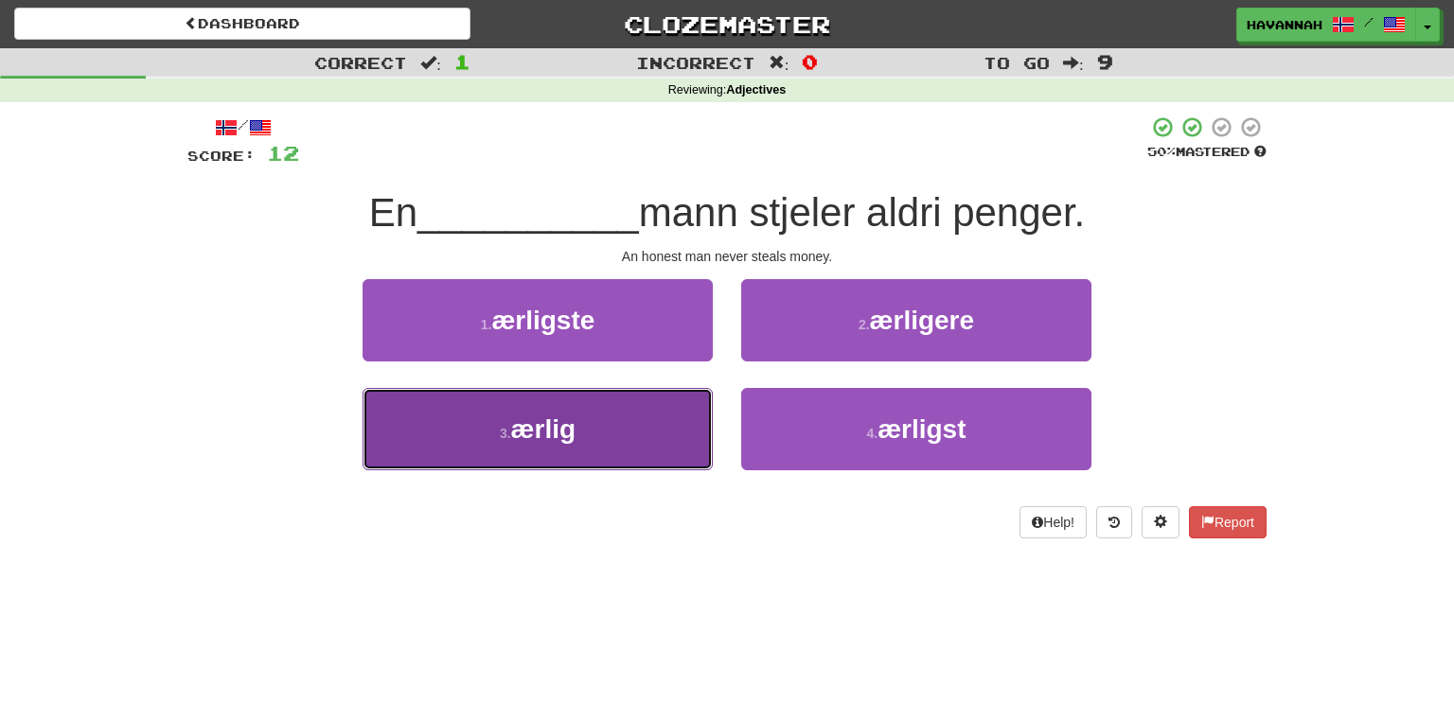
click at [682, 440] on button "3 . ærlig" at bounding box center [538, 429] width 350 height 82
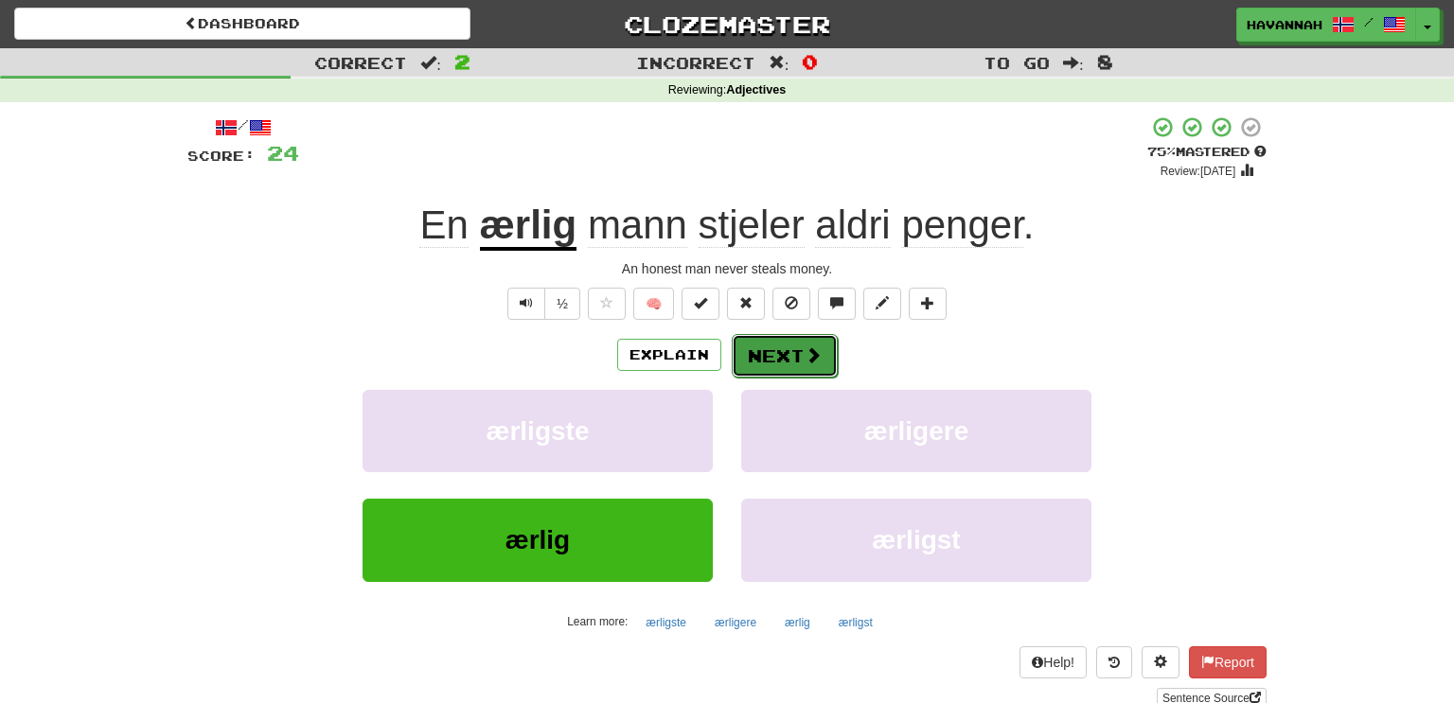
click at [783, 346] on button "Next" at bounding box center [785, 356] width 106 height 44
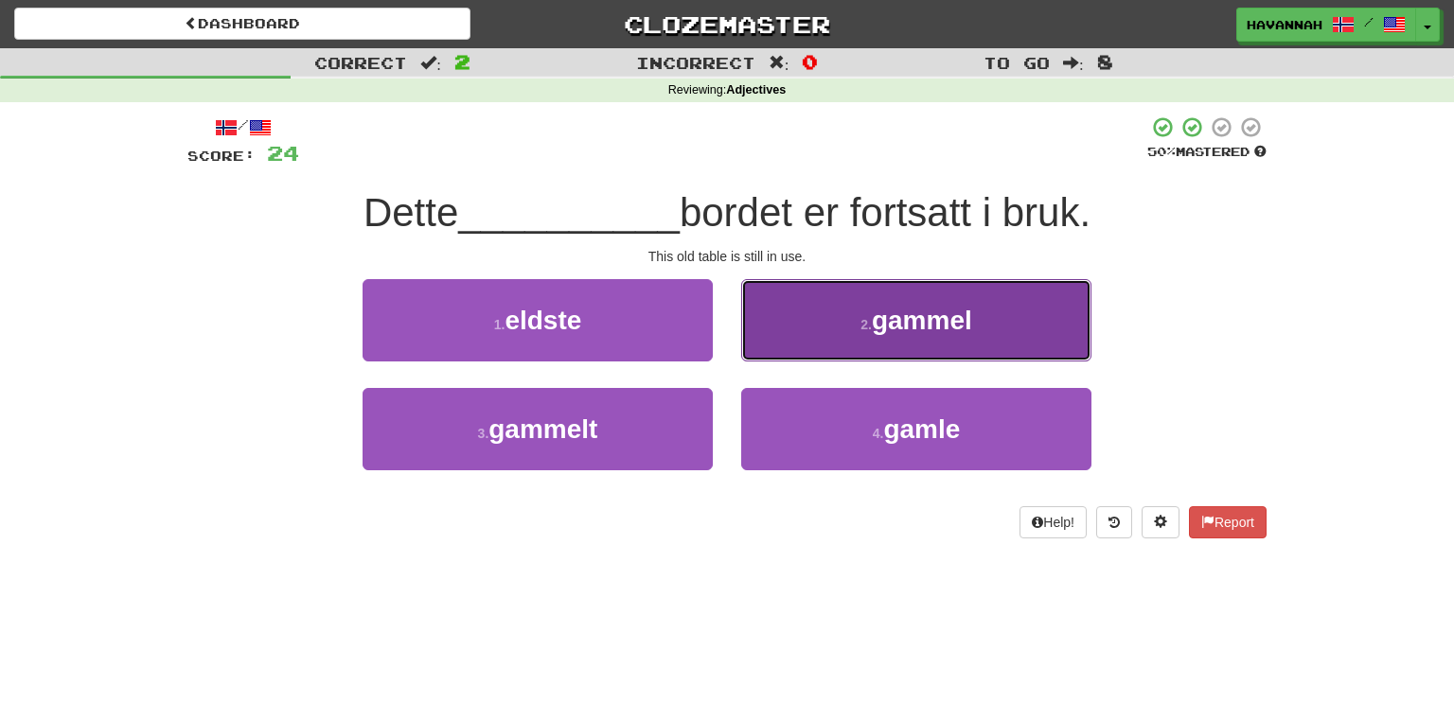
click at [806, 333] on button "2 . gammel" at bounding box center [916, 320] width 350 height 82
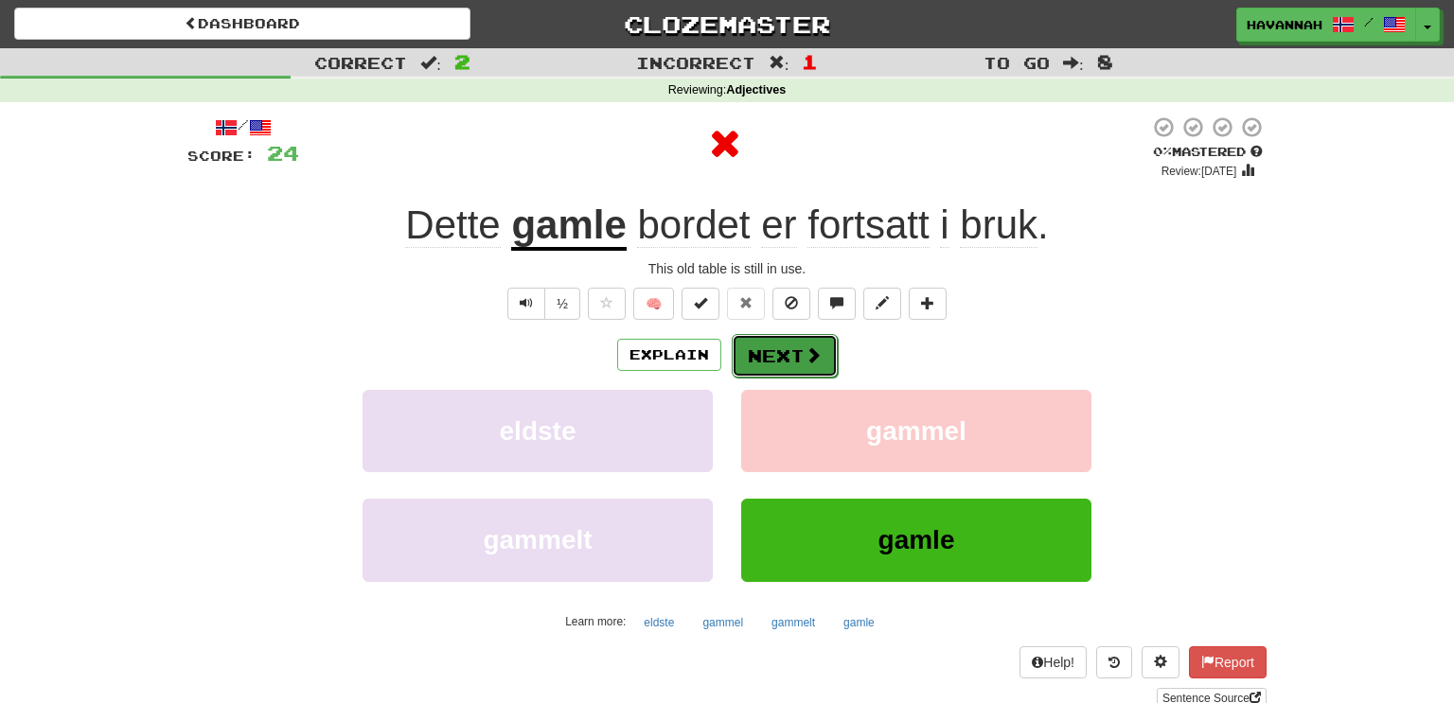
click at [764, 348] on button "Next" at bounding box center [785, 356] width 106 height 44
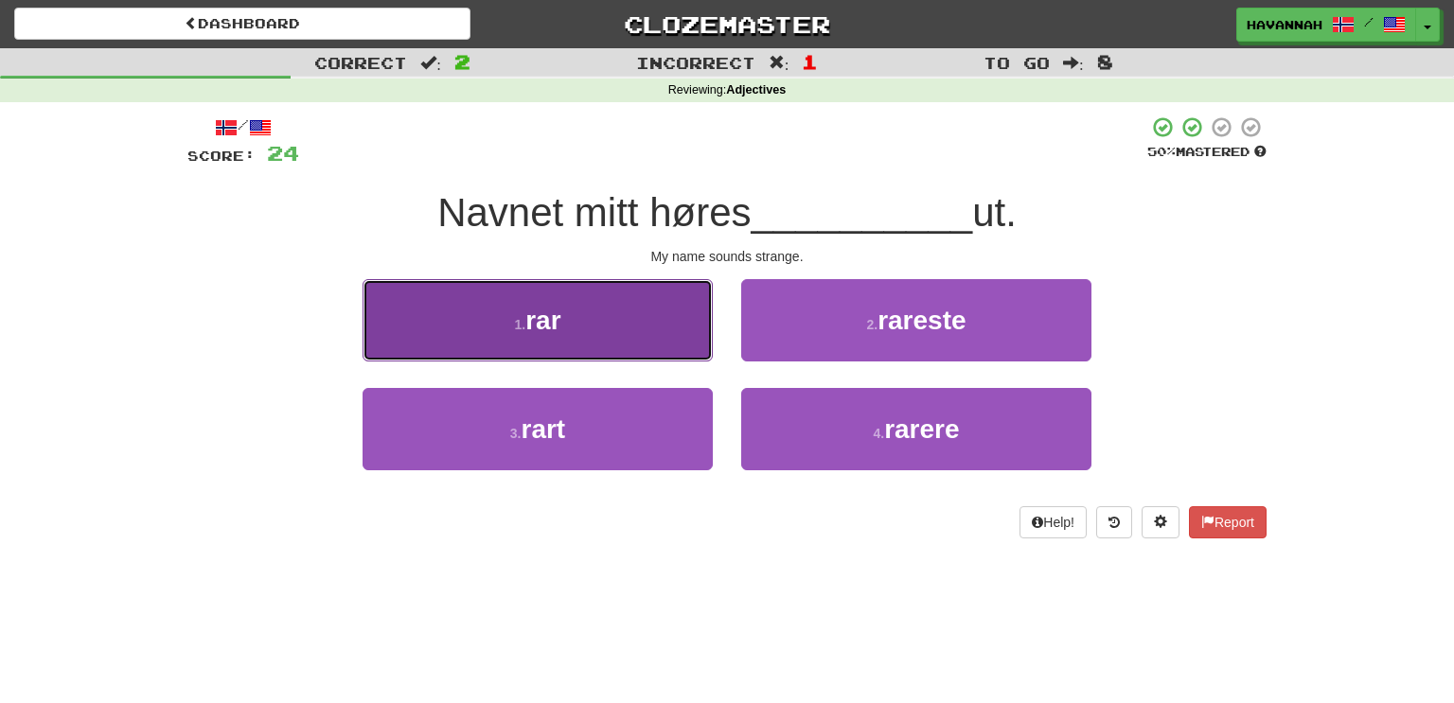
click at [645, 332] on button "1 . rar" at bounding box center [538, 320] width 350 height 82
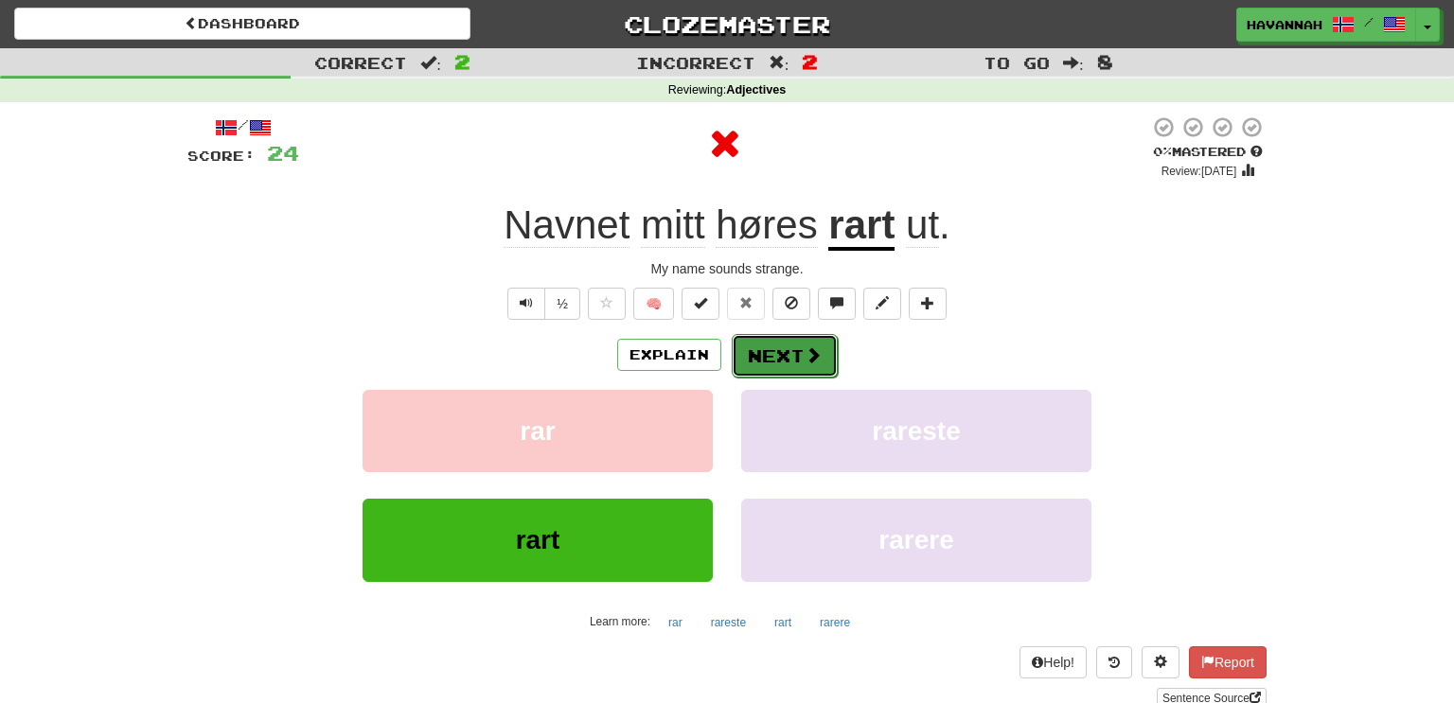
click at [807, 346] on span at bounding box center [813, 354] width 17 height 17
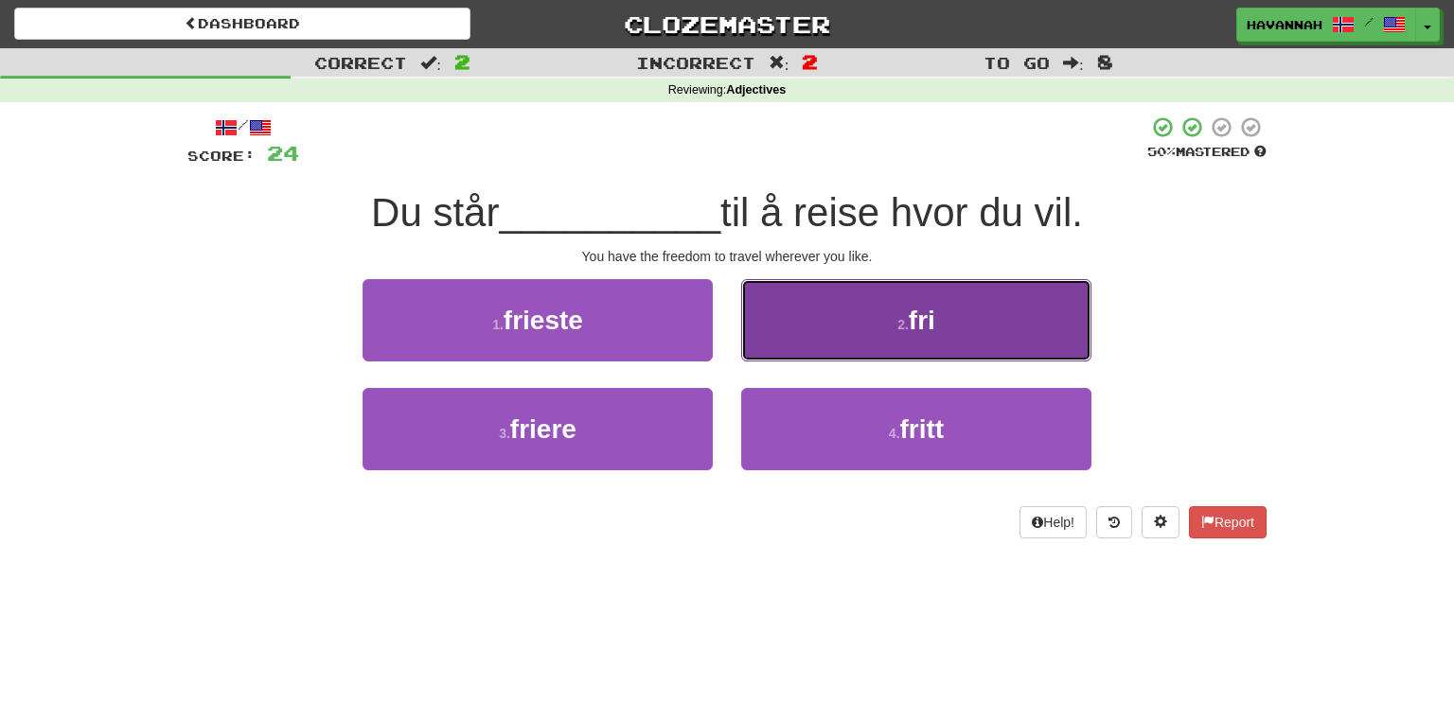
click at [824, 338] on button "2 . fri" at bounding box center [916, 320] width 350 height 82
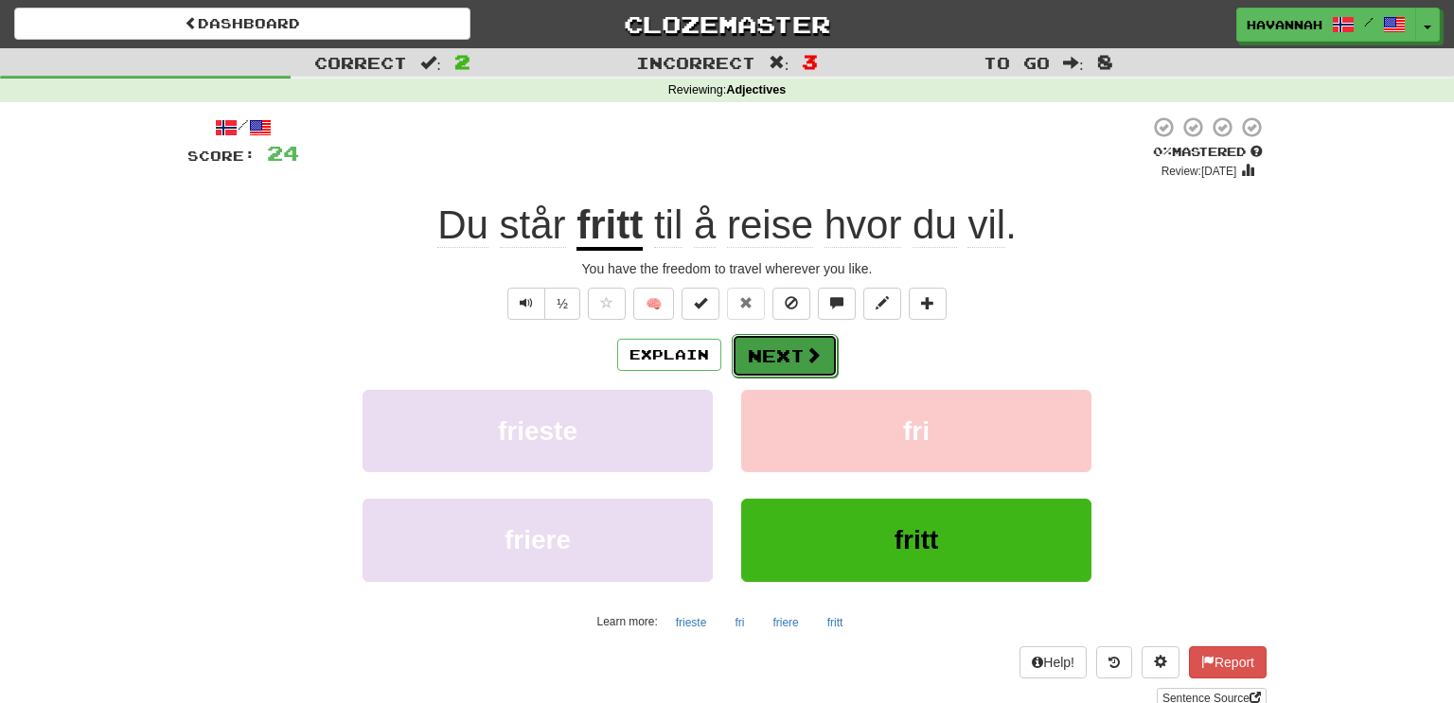
click at [762, 355] on button "Next" at bounding box center [785, 356] width 106 height 44
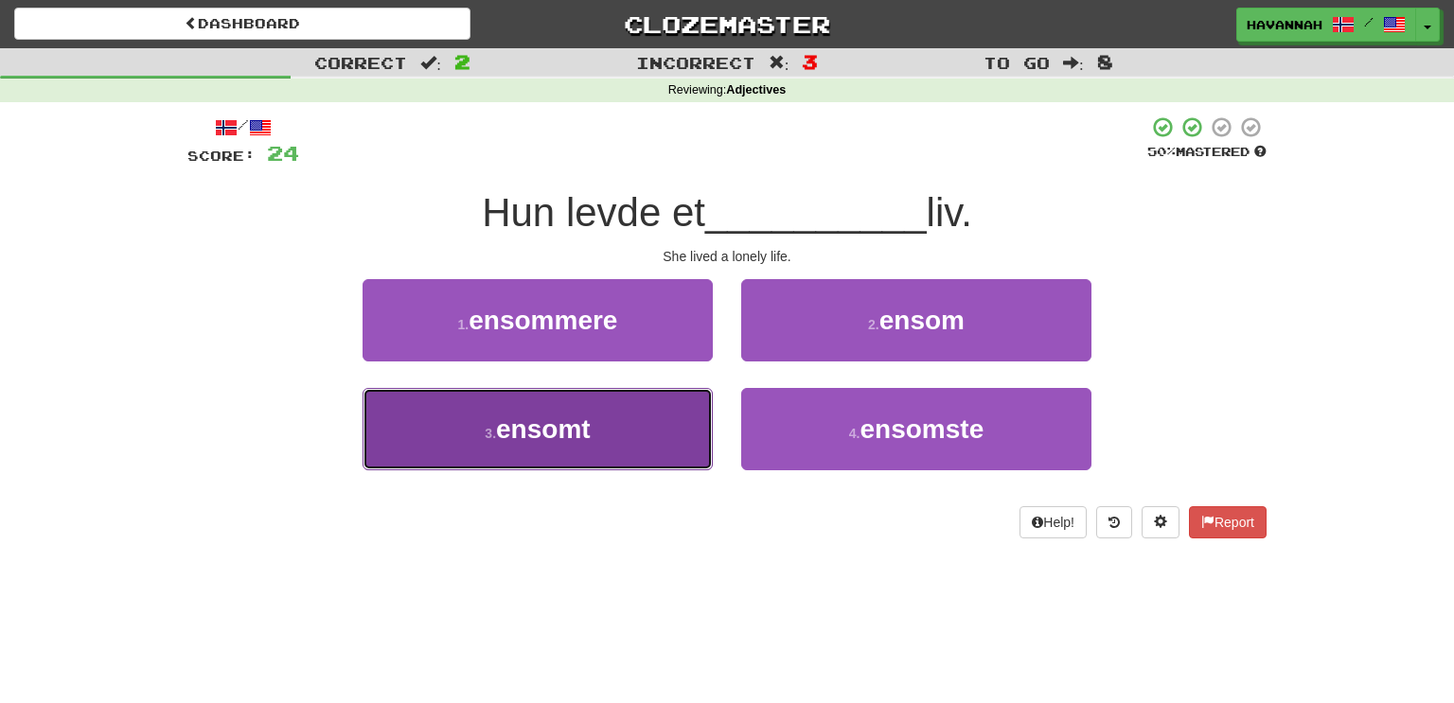
click at [608, 445] on button "3 . ensomt" at bounding box center [538, 429] width 350 height 82
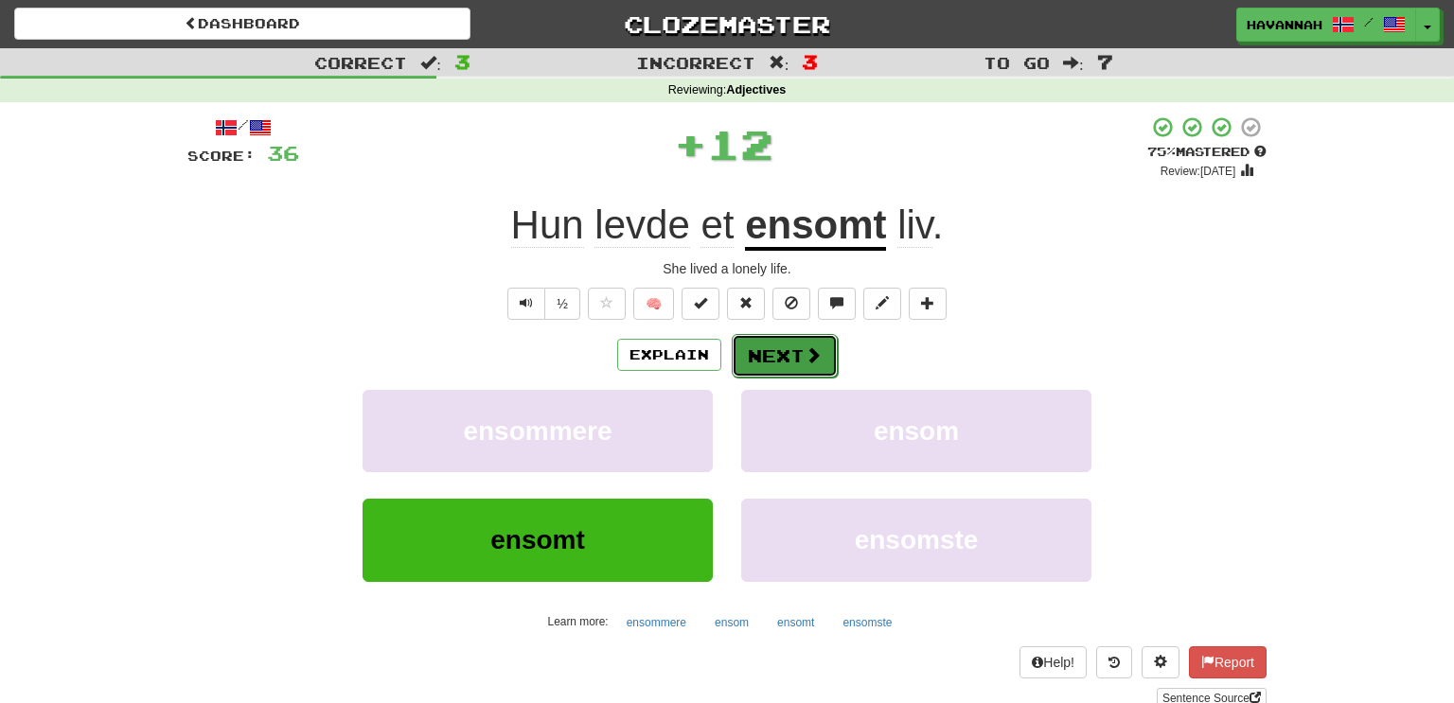
click at [776, 348] on button "Next" at bounding box center [785, 356] width 106 height 44
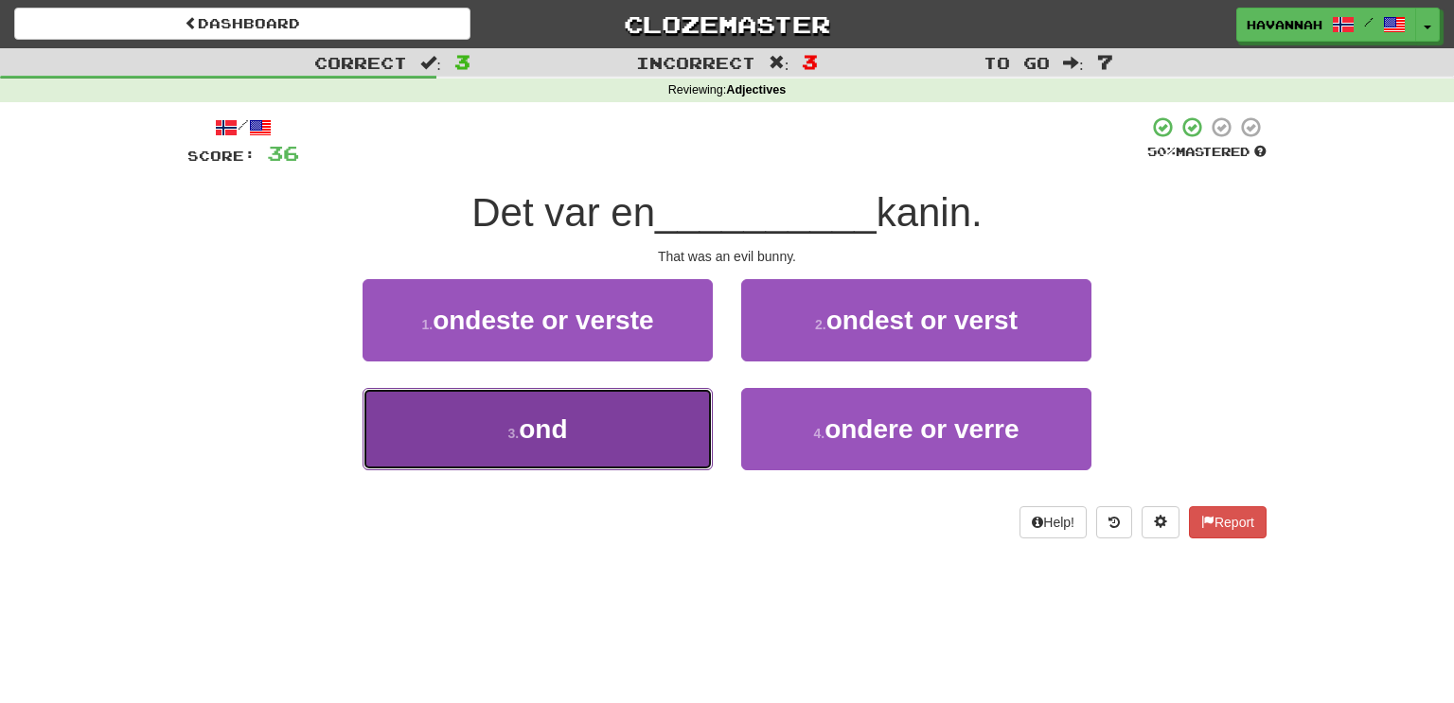
click at [689, 431] on button "3 . ond" at bounding box center [538, 429] width 350 height 82
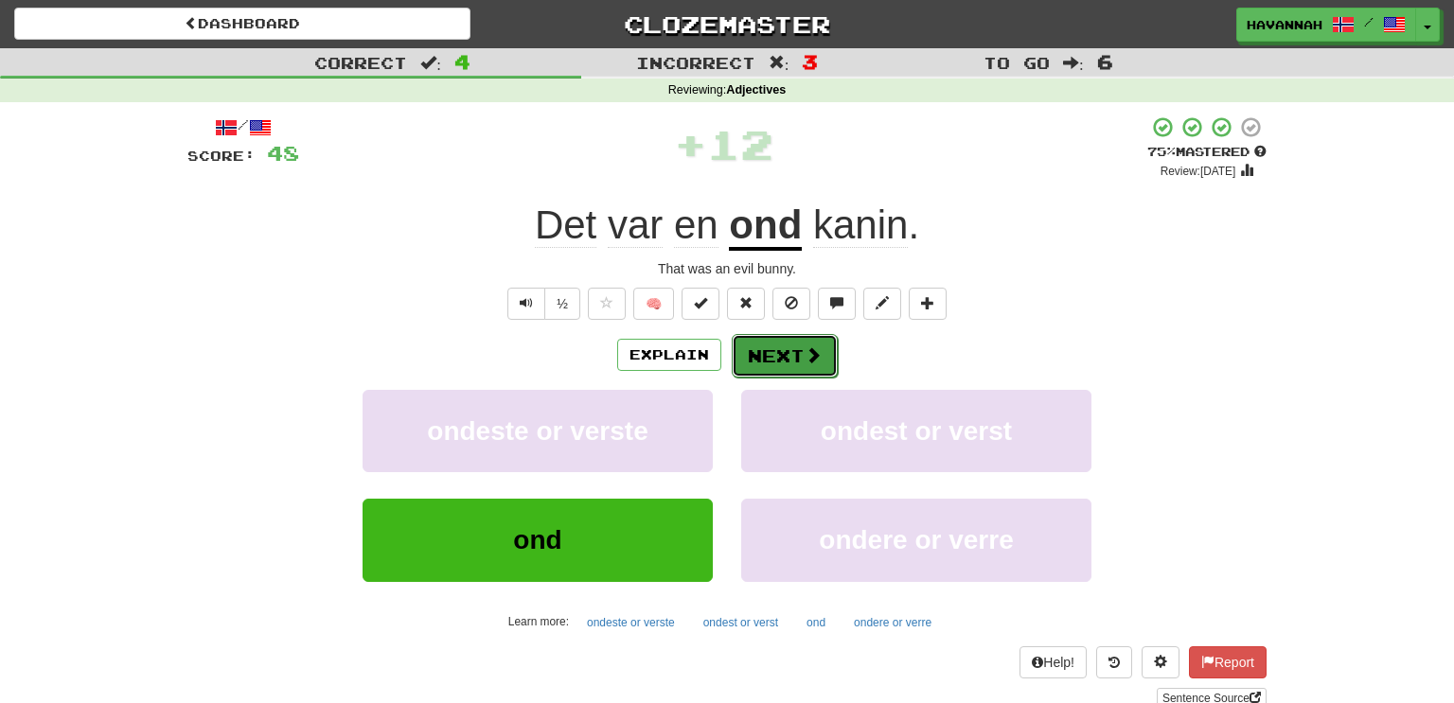
click at [772, 363] on button "Next" at bounding box center [785, 356] width 106 height 44
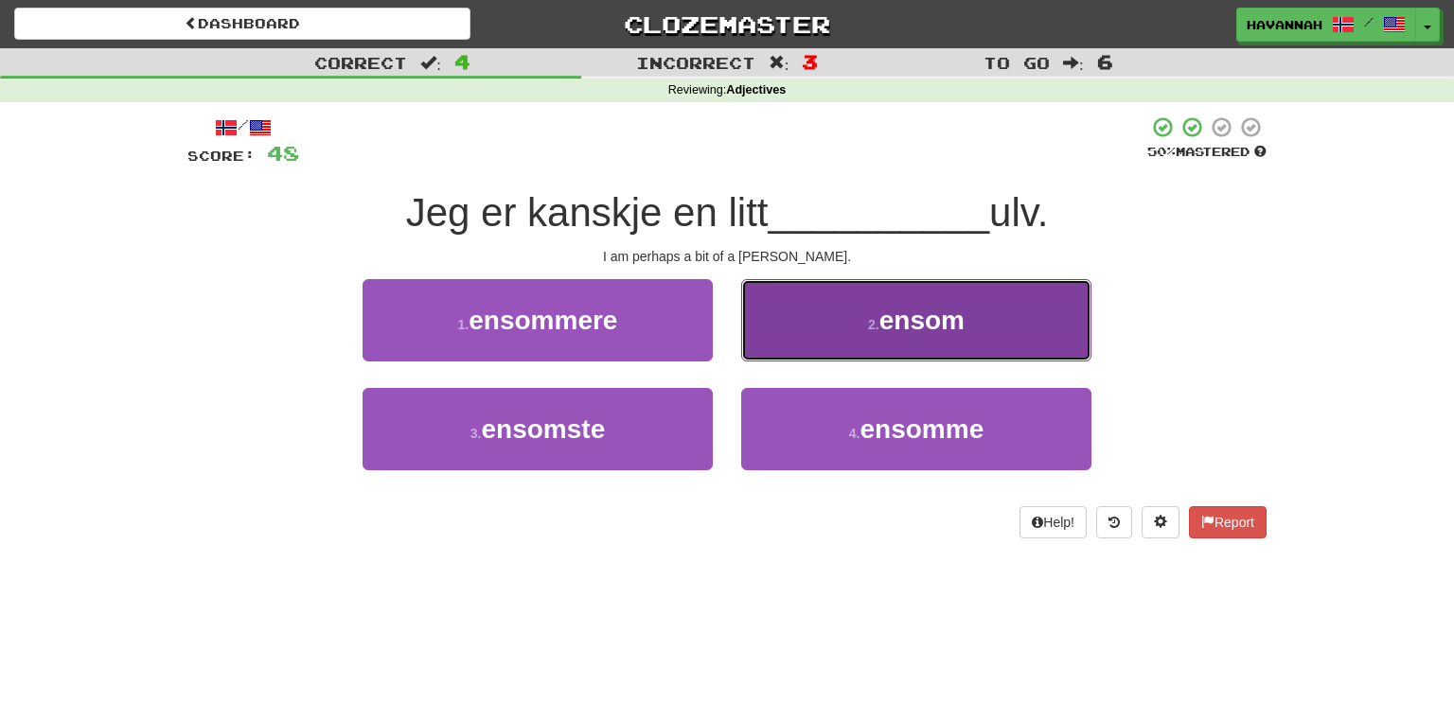
click at [838, 342] on button "2 . ensom" at bounding box center [916, 320] width 350 height 82
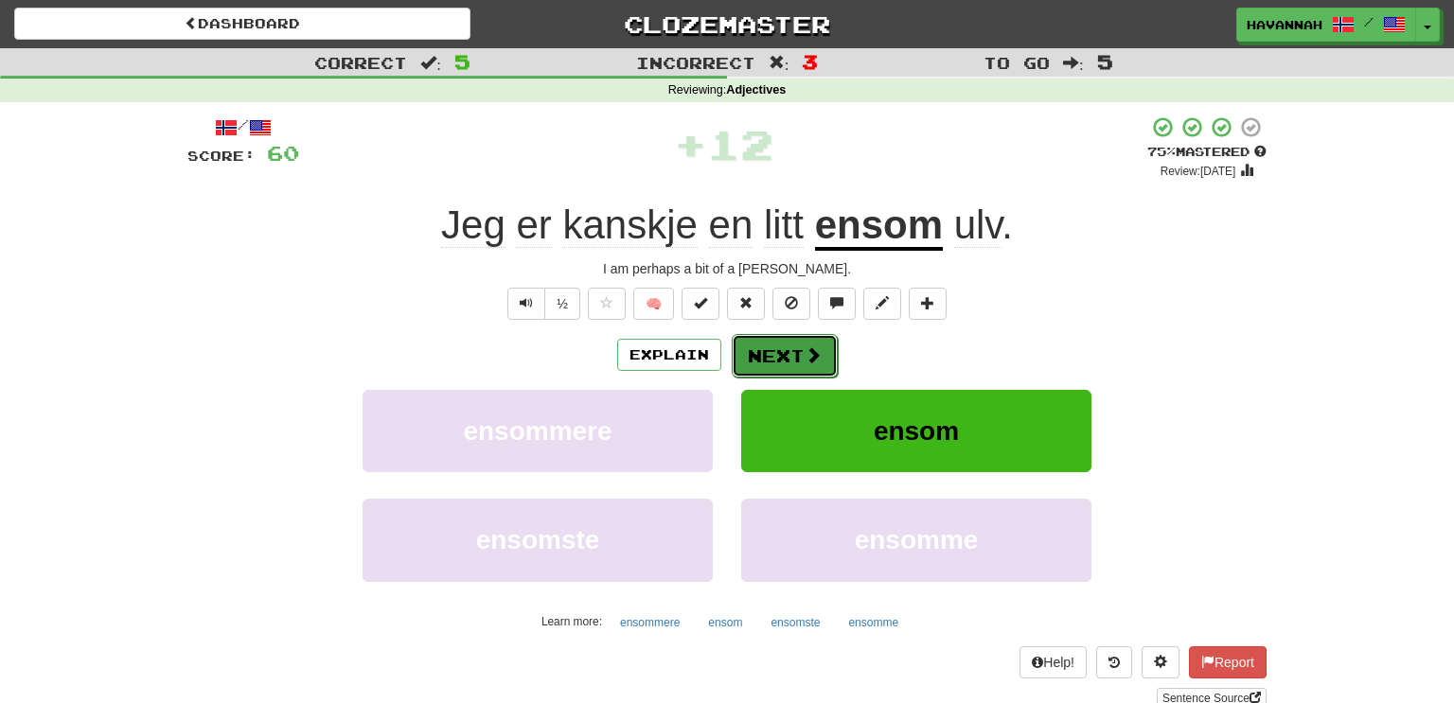
click at [805, 354] on span at bounding box center [813, 354] width 17 height 17
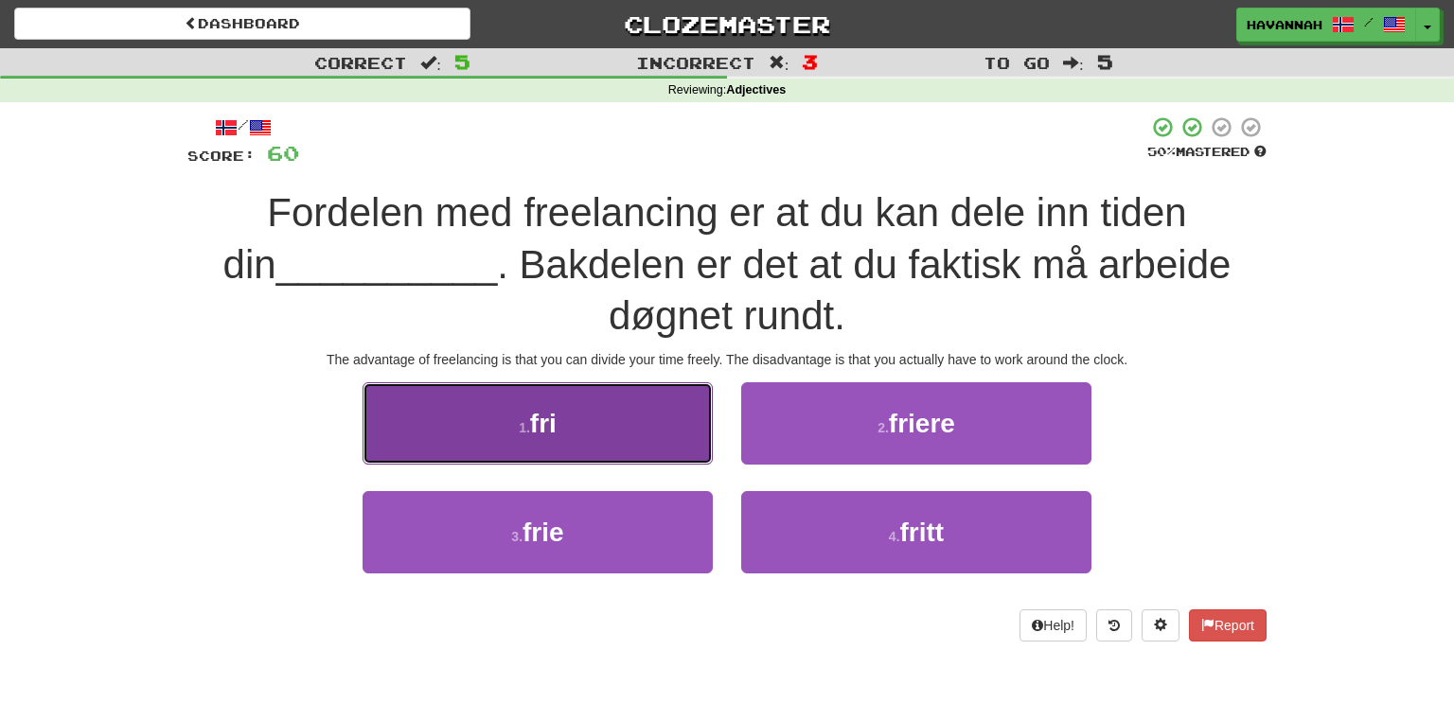
click at [639, 444] on button "1 . fri" at bounding box center [538, 423] width 350 height 82
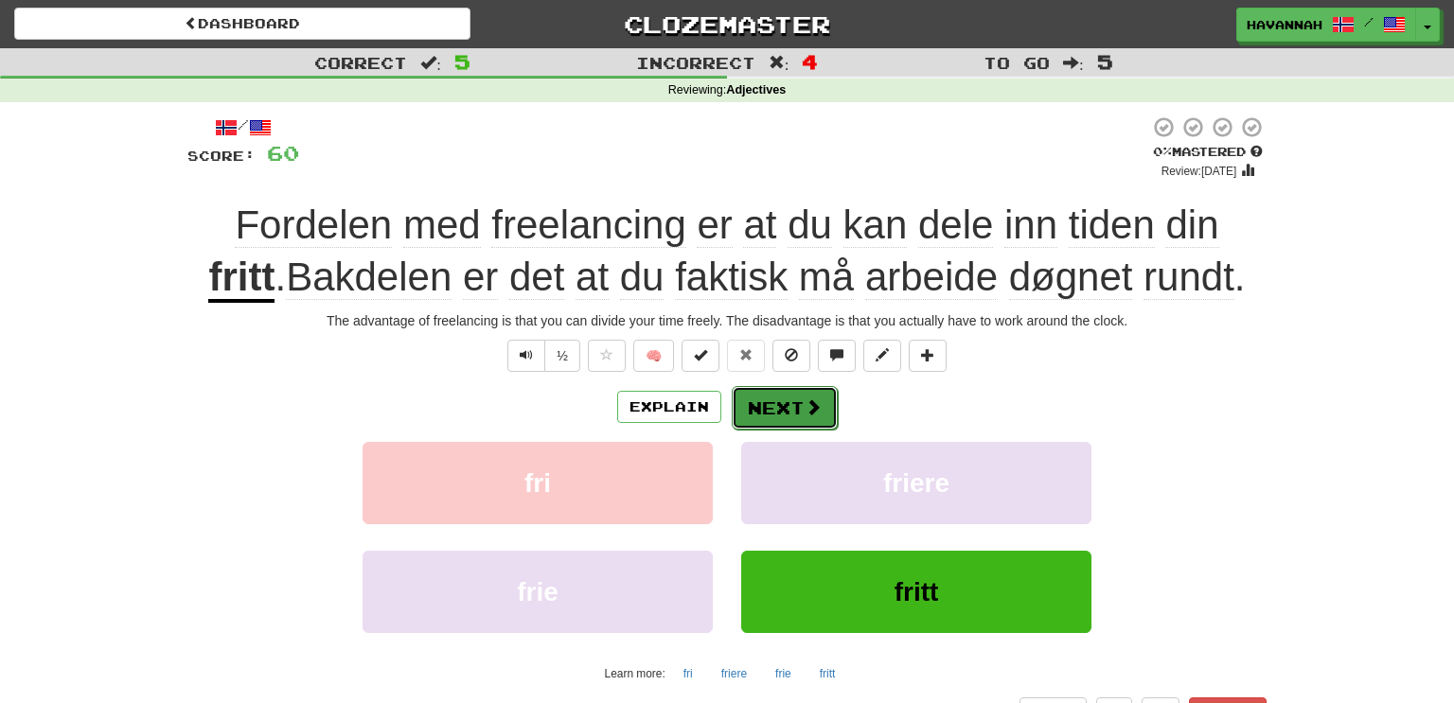
click at [821, 411] on button "Next" at bounding box center [785, 408] width 106 height 44
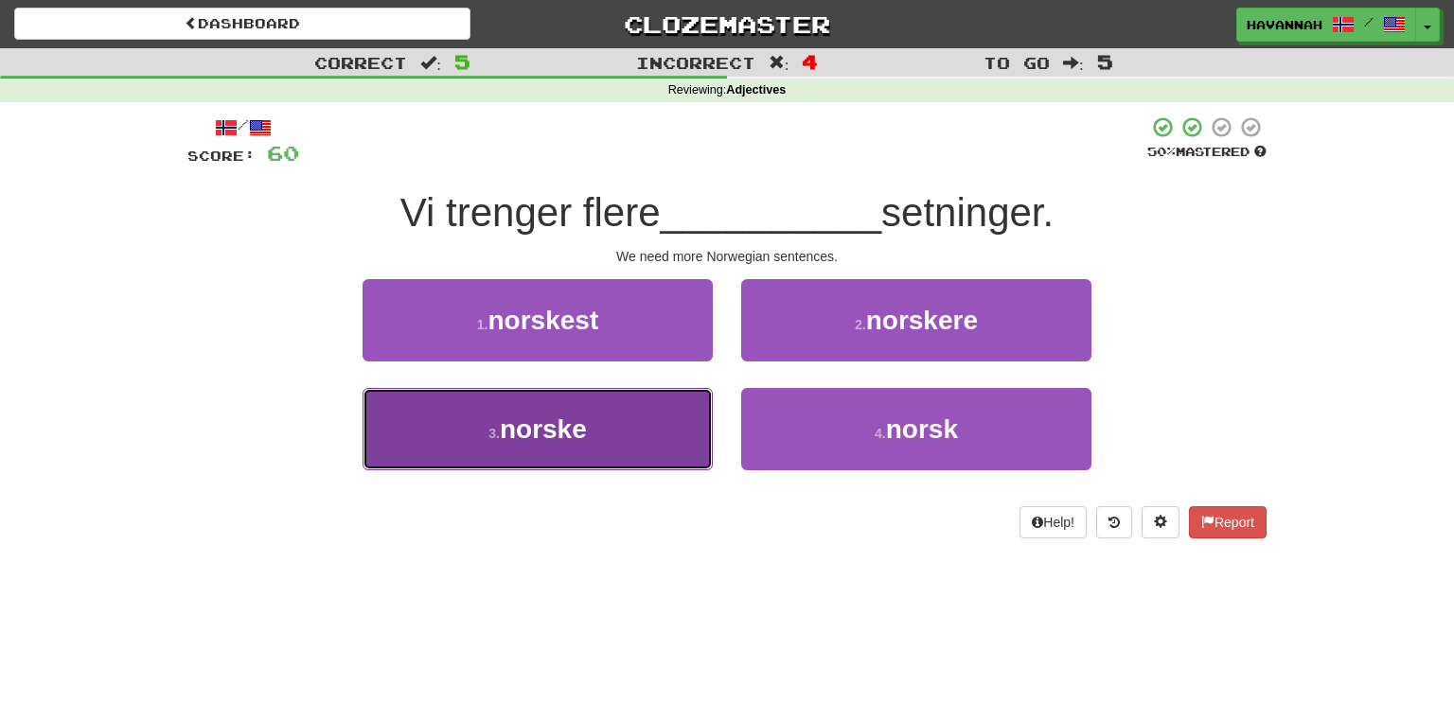
click at [678, 427] on button "3 . norske" at bounding box center [538, 429] width 350 height 82
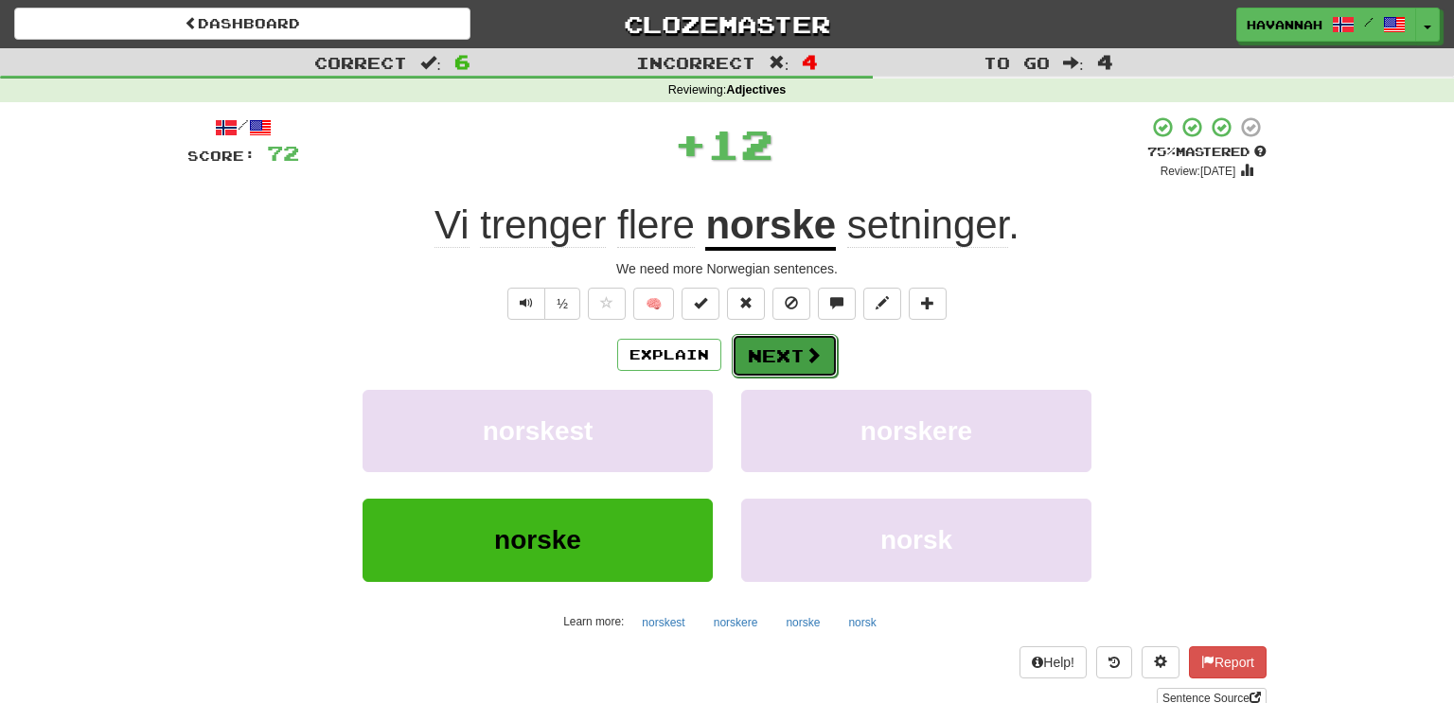
click at [788, 357] on button "Next" at bounding box center [785, 356] width 106 height 44
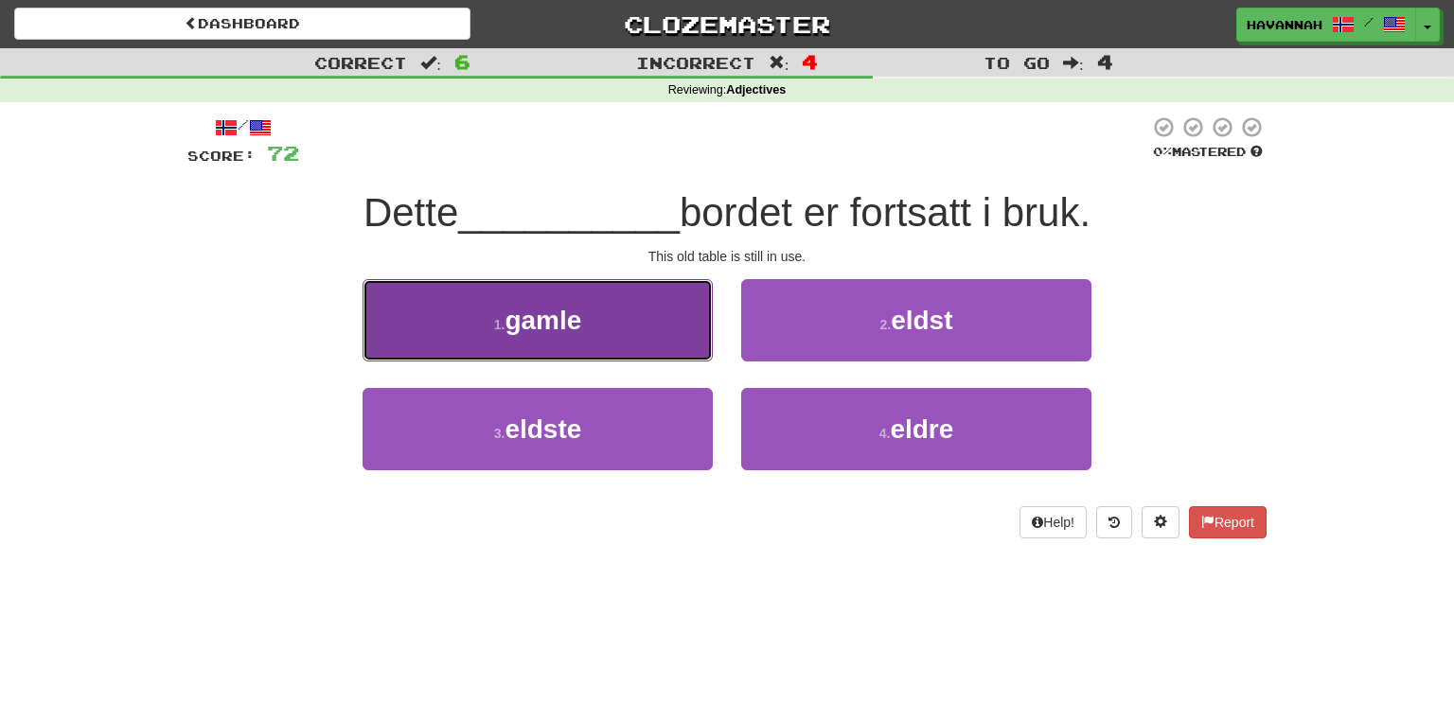
click at [665, 331] on button "1 . gamle" at bounding box center [538, 320] width 350 height 82
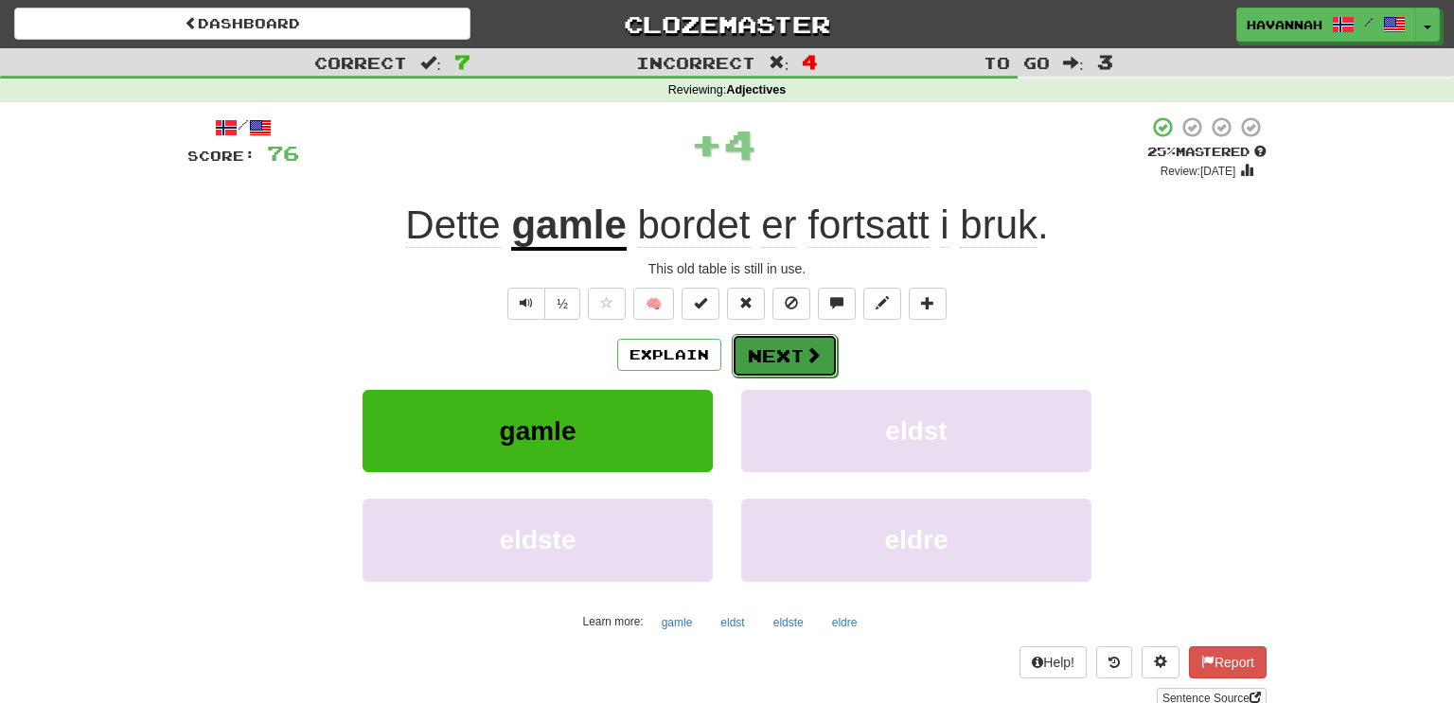
click at [760, 359] on button "Next" at bounding box center [785, 356] width 106 height 44
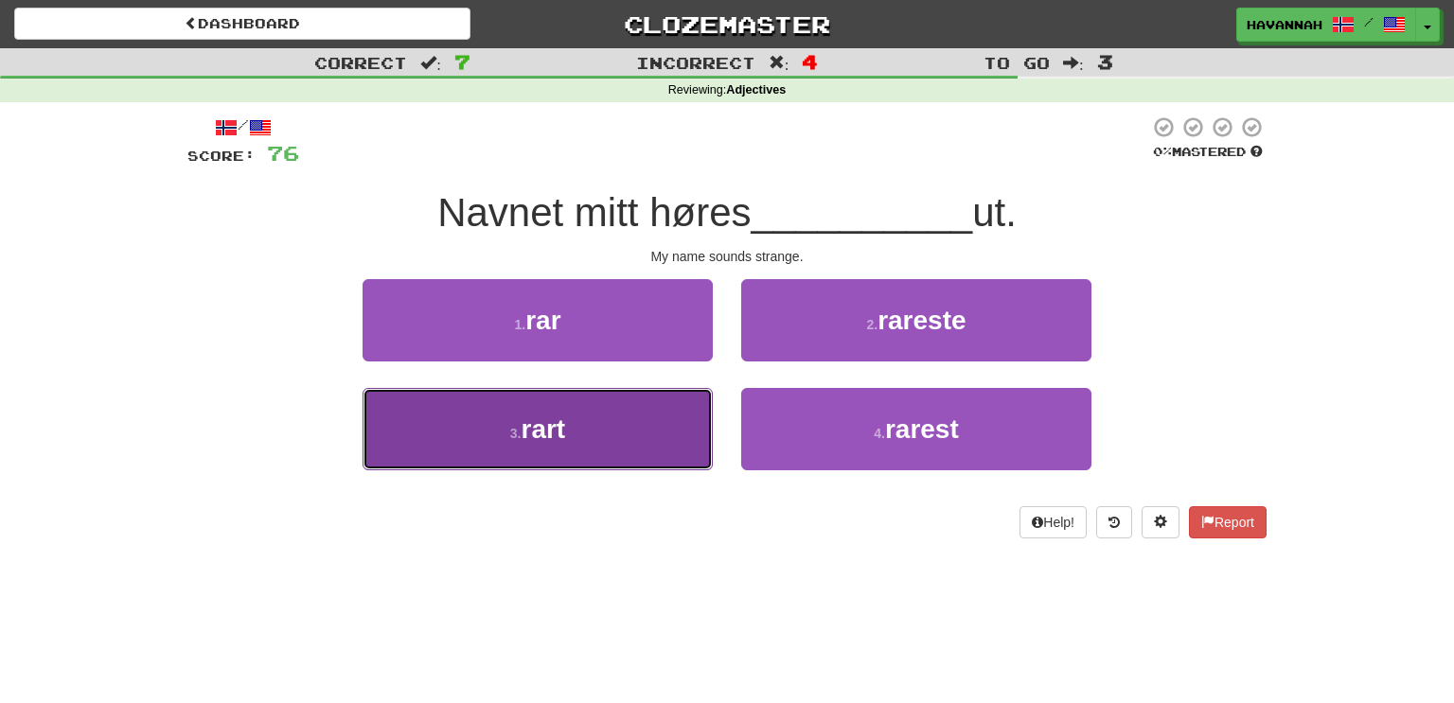
click at [684, 425] on button "3 . rart" at bounding box center [538, 429] width 350 height 82
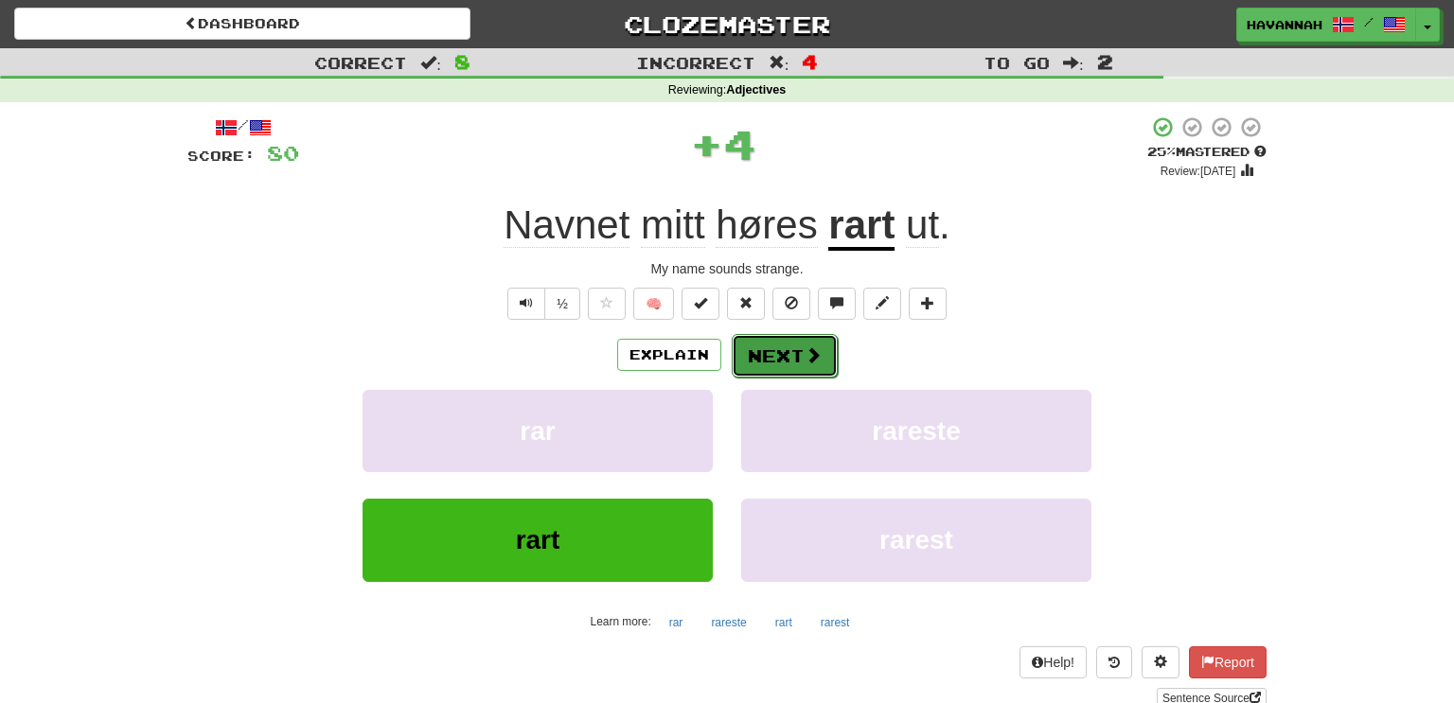
click at [789, 352] on button "Next" at bounding box center [785, 356] width 106 height 44
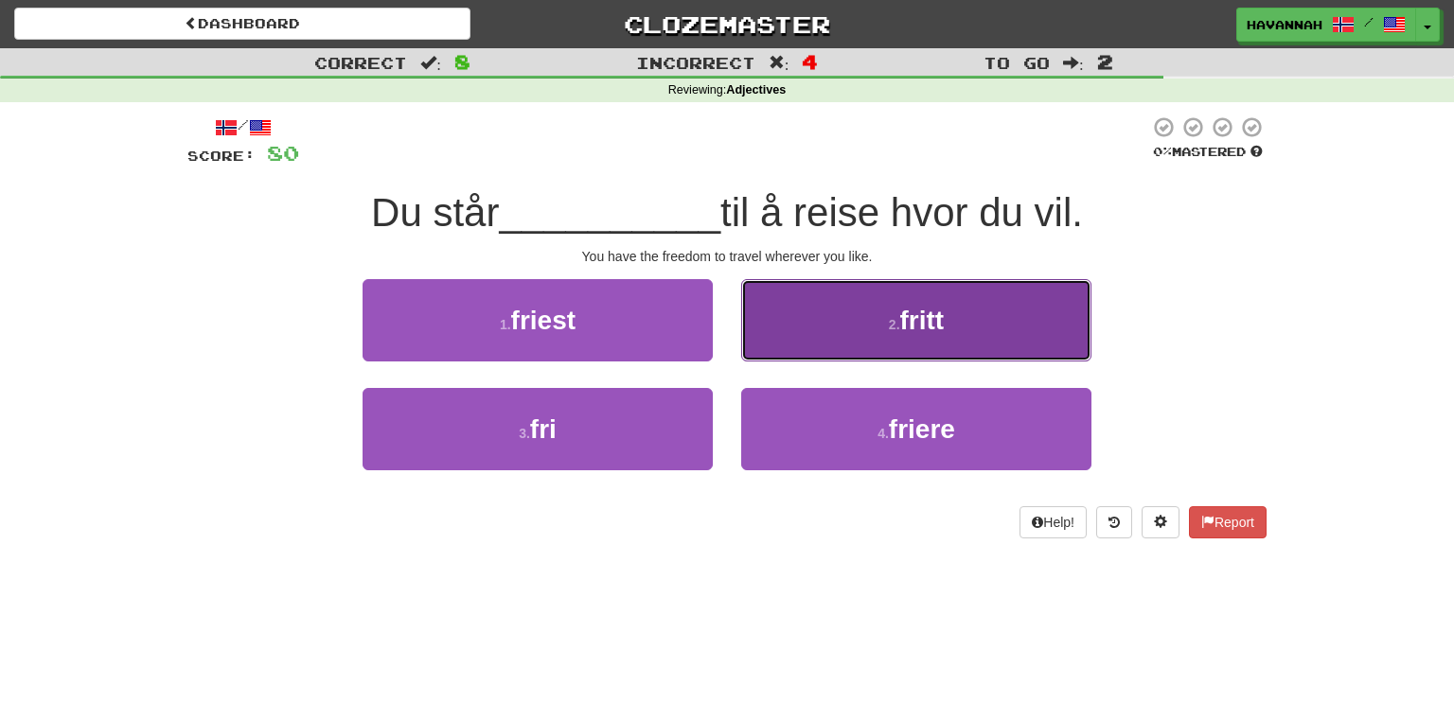
click at [861, 339] on button "2 . fritt" at bounding box center [916, 320] width 350 height 82
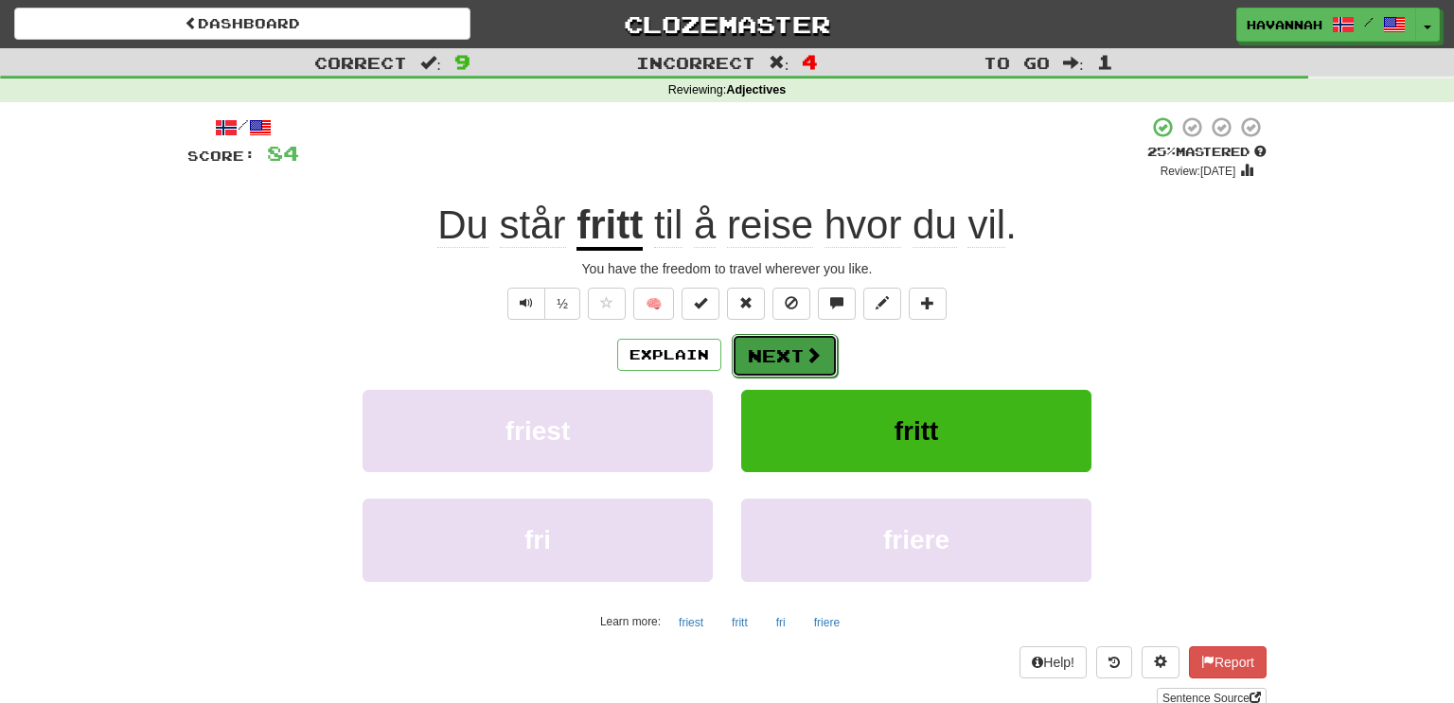
click at [784, 368] on button "Next" at bounding box center [785, 356] width 106 height 44
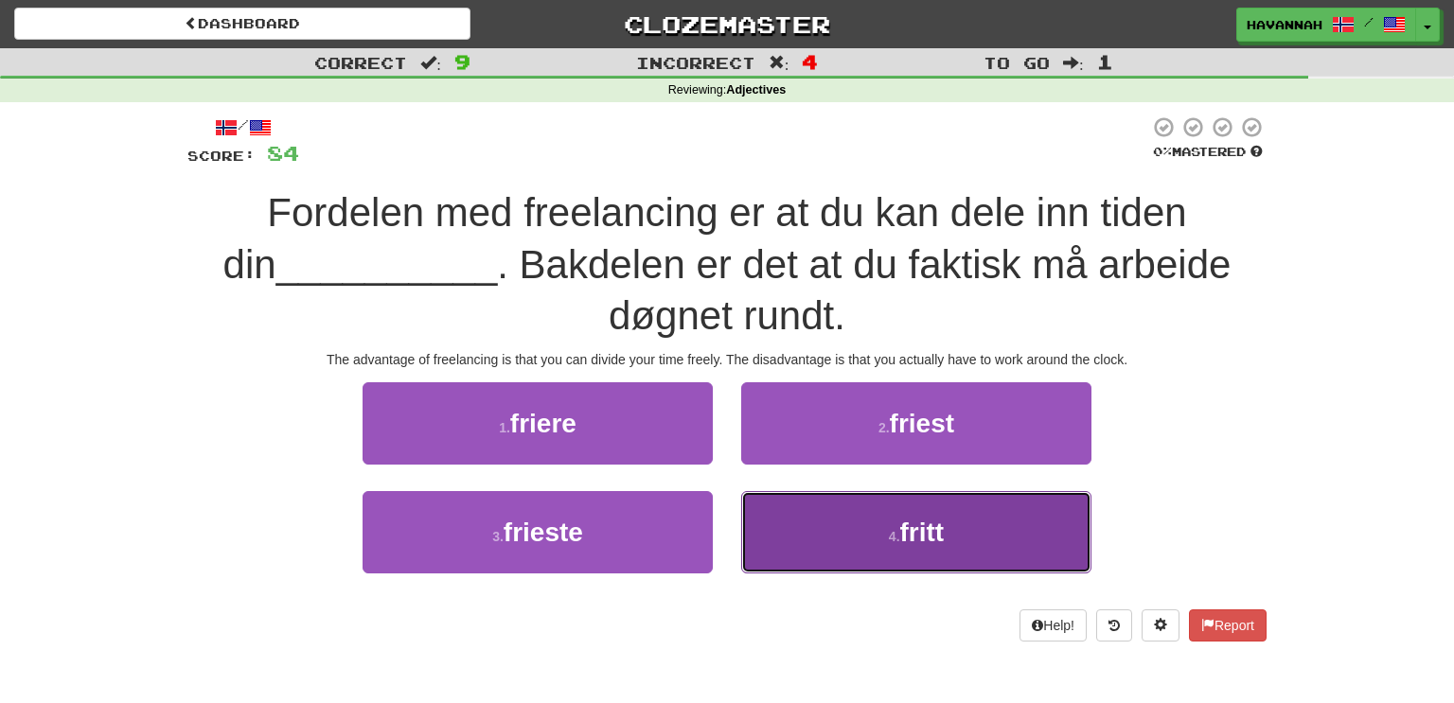
click at [863, 544] on button "4 . fritt" at bounding box center [916, 532] width 350 height 82
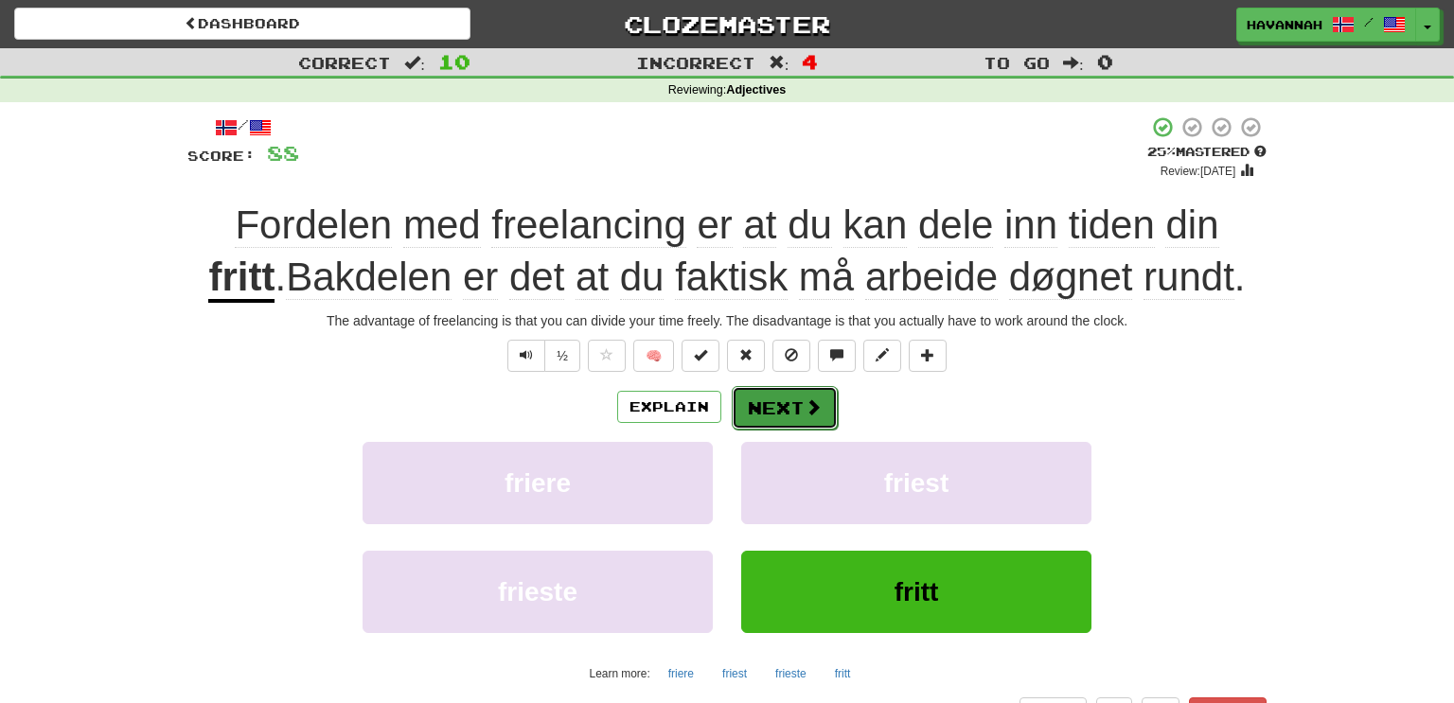
click at [817, 406] on span at bounding box center [813, 407] width 17 height 17
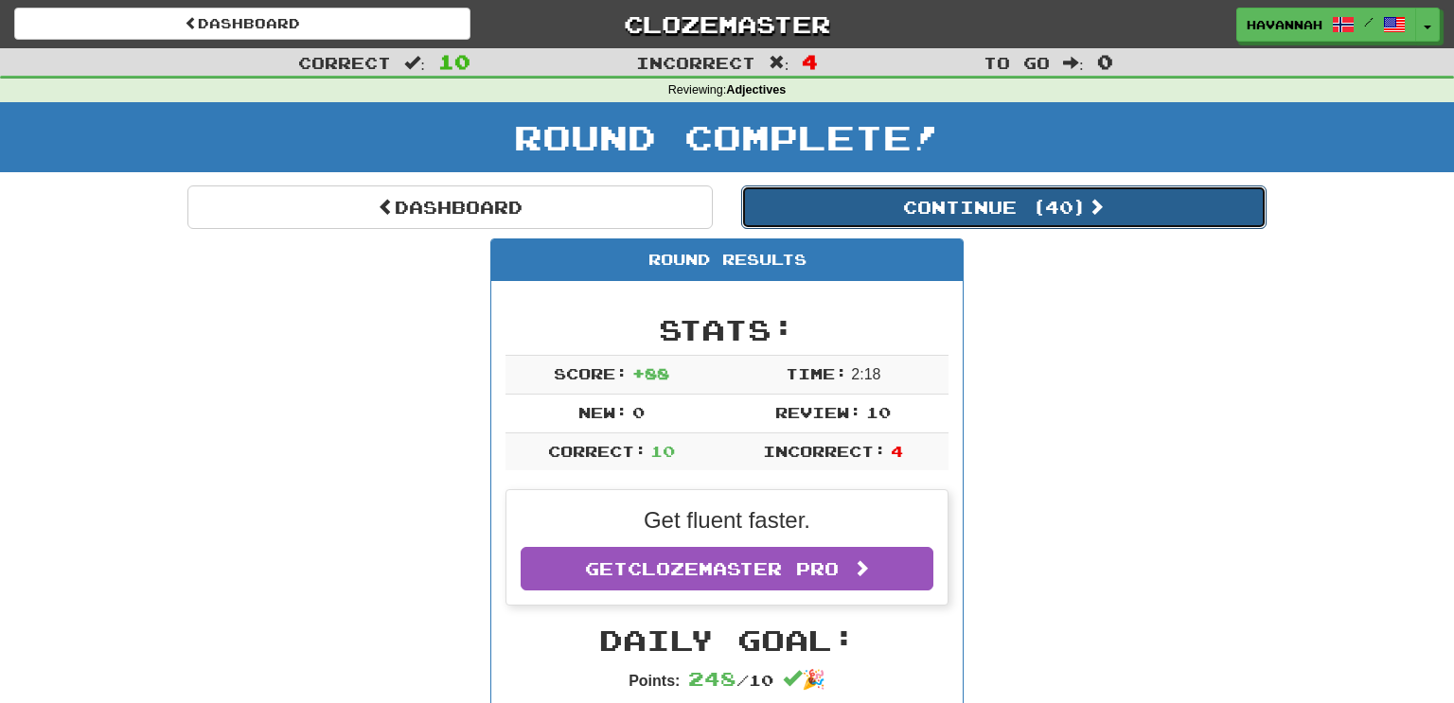
click at [1019, 209] on button "Continue ( 40 )" at bounding box center [1003, 208] width 525 height 44
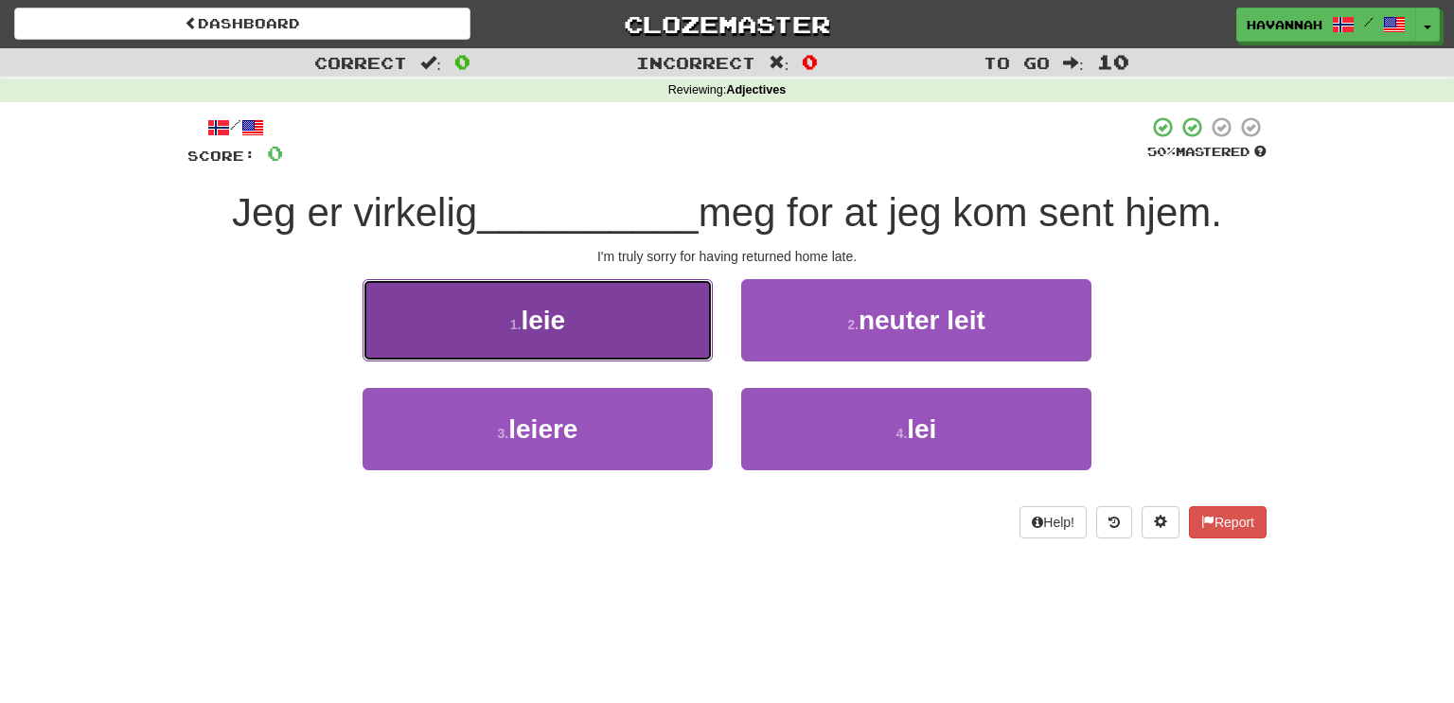
click at [682, 329] on button "1 . leie" at bounding box center [538, 320] width 350 height 82
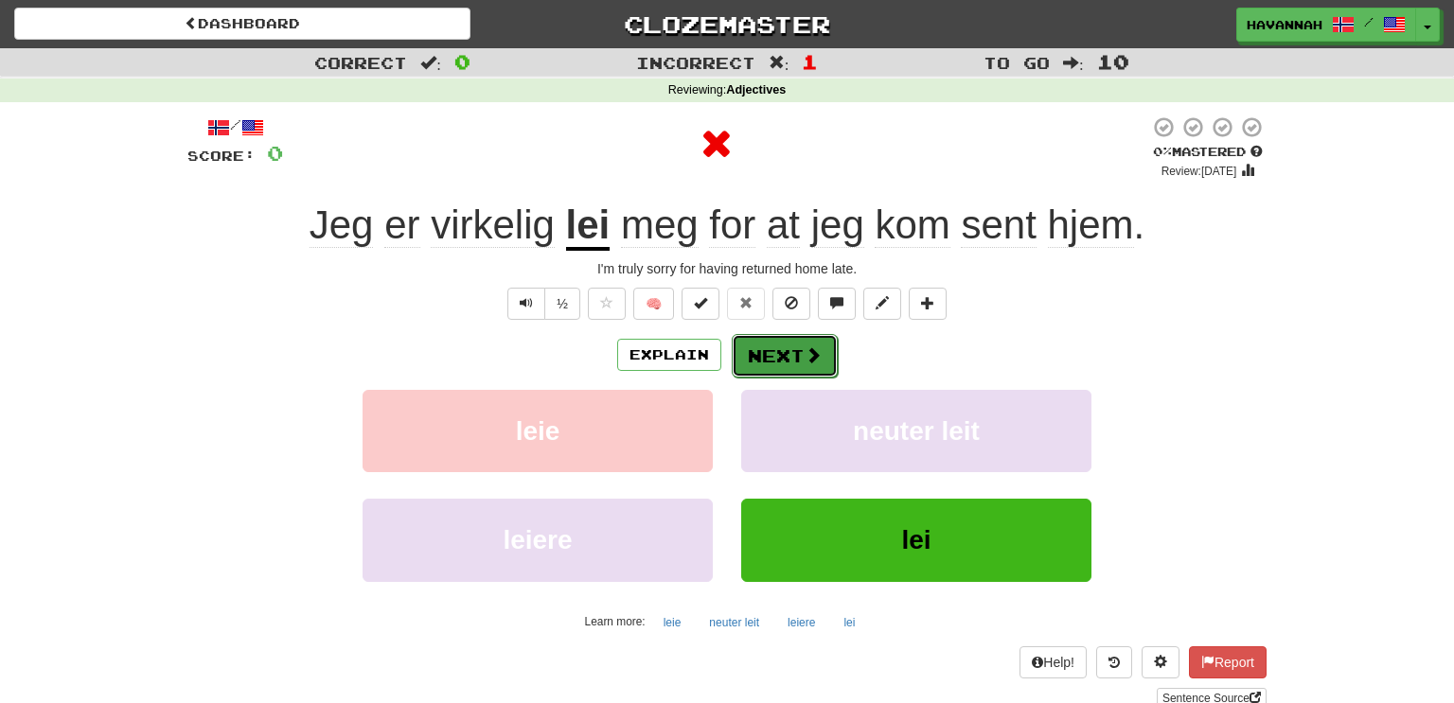
click at [791, 360] on button "Next" at bounding box center [785, 356] width 106 height 44
